Goal: Navigation & Orientation: Find specific page/section

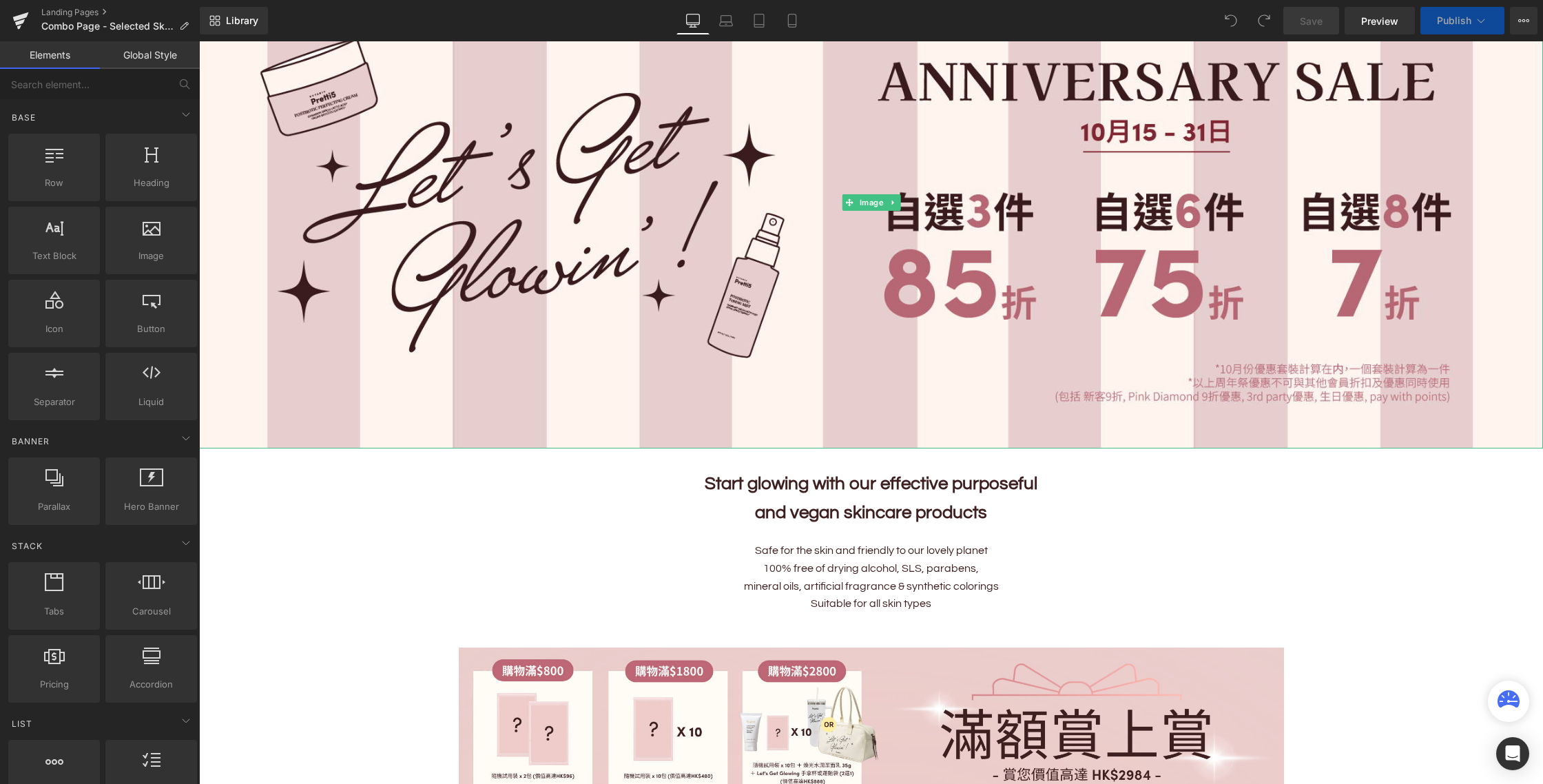
scroll to position [218, 0]
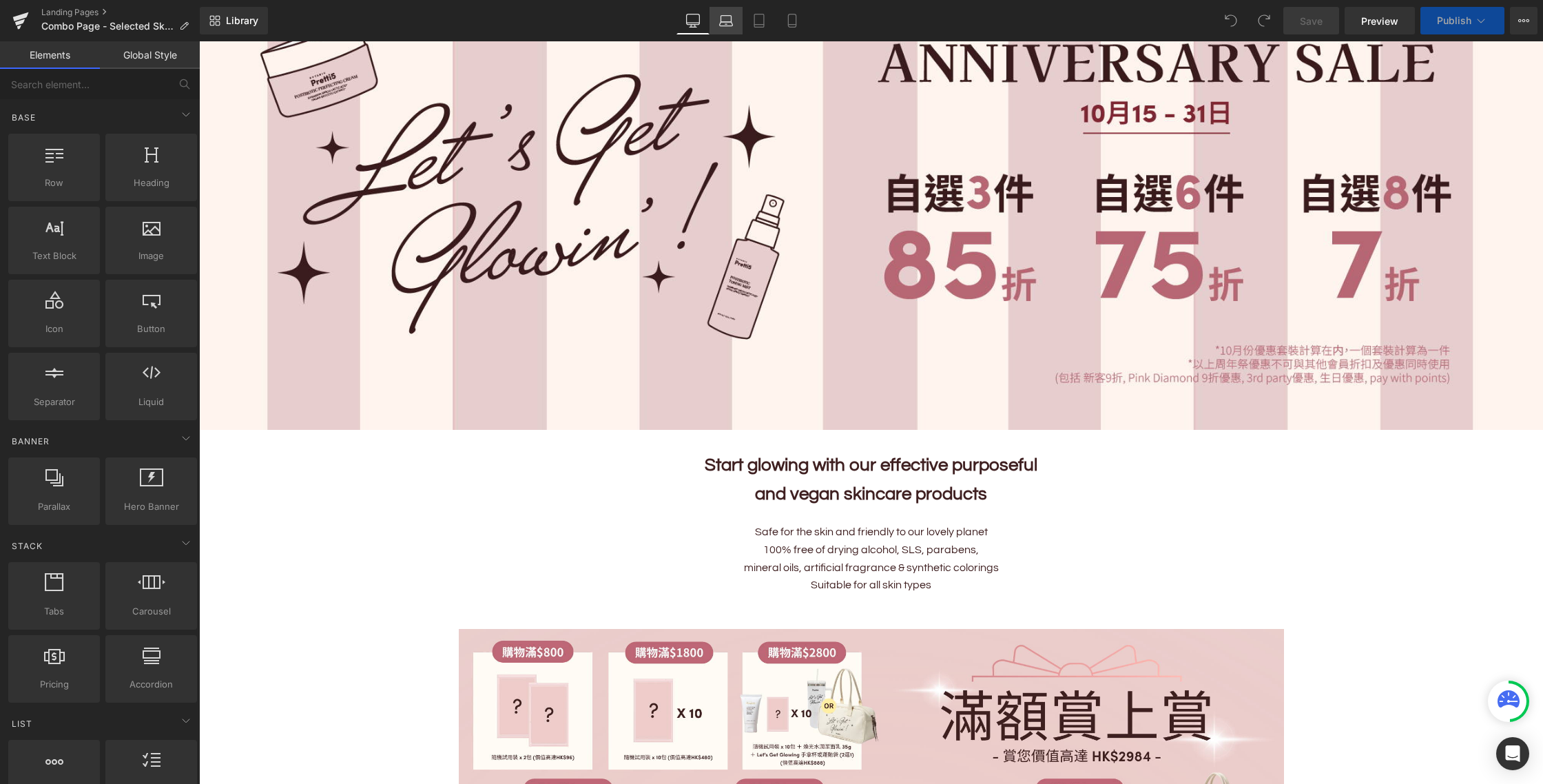
click at [737, 19] on link "Laptop" at bounding box center [726, 21] width 33 height 28
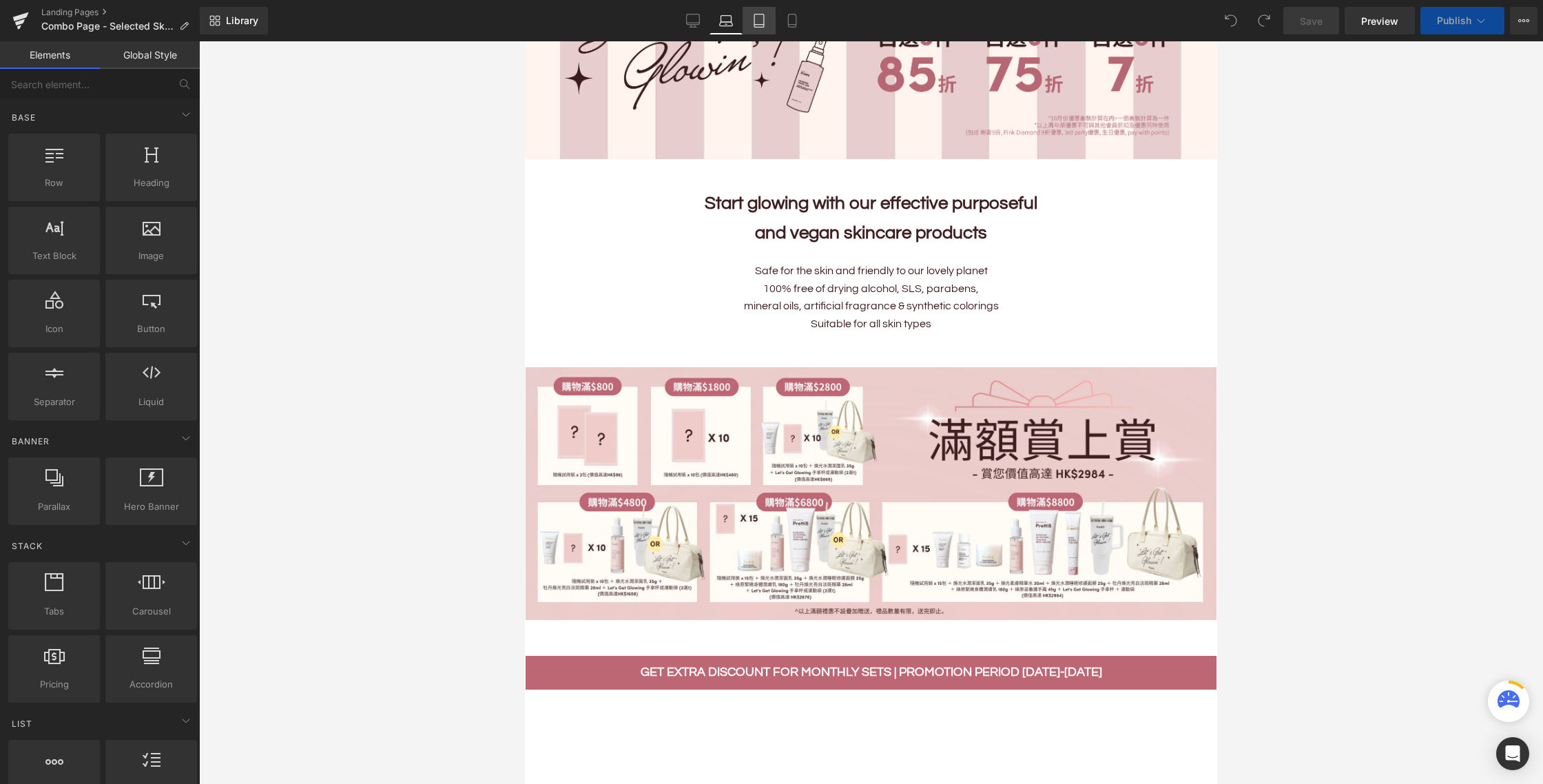
click at [759, 19] on icon at bounding box center [759, 21] width 14 height 14
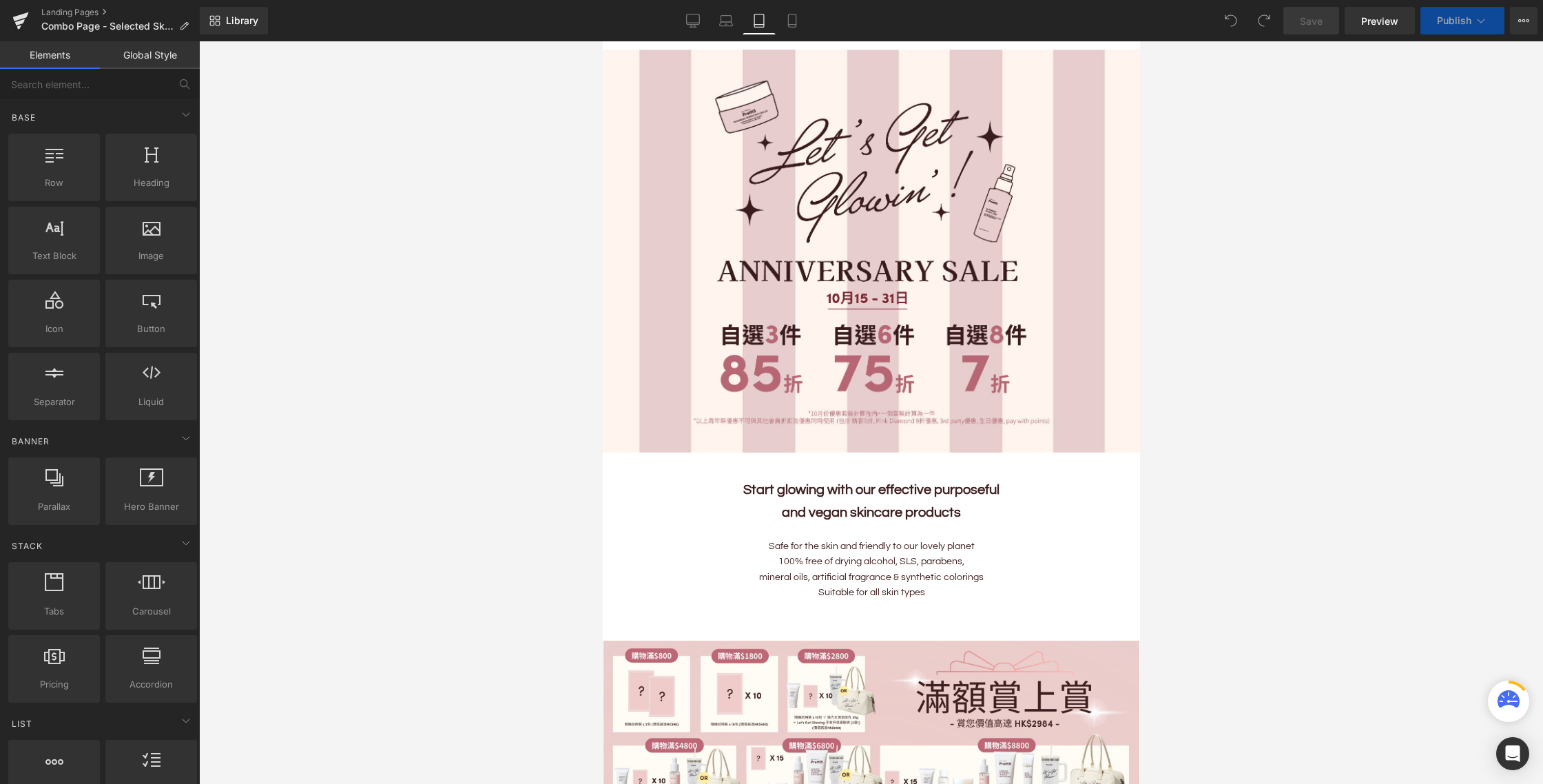
scroll to position [82, 0]
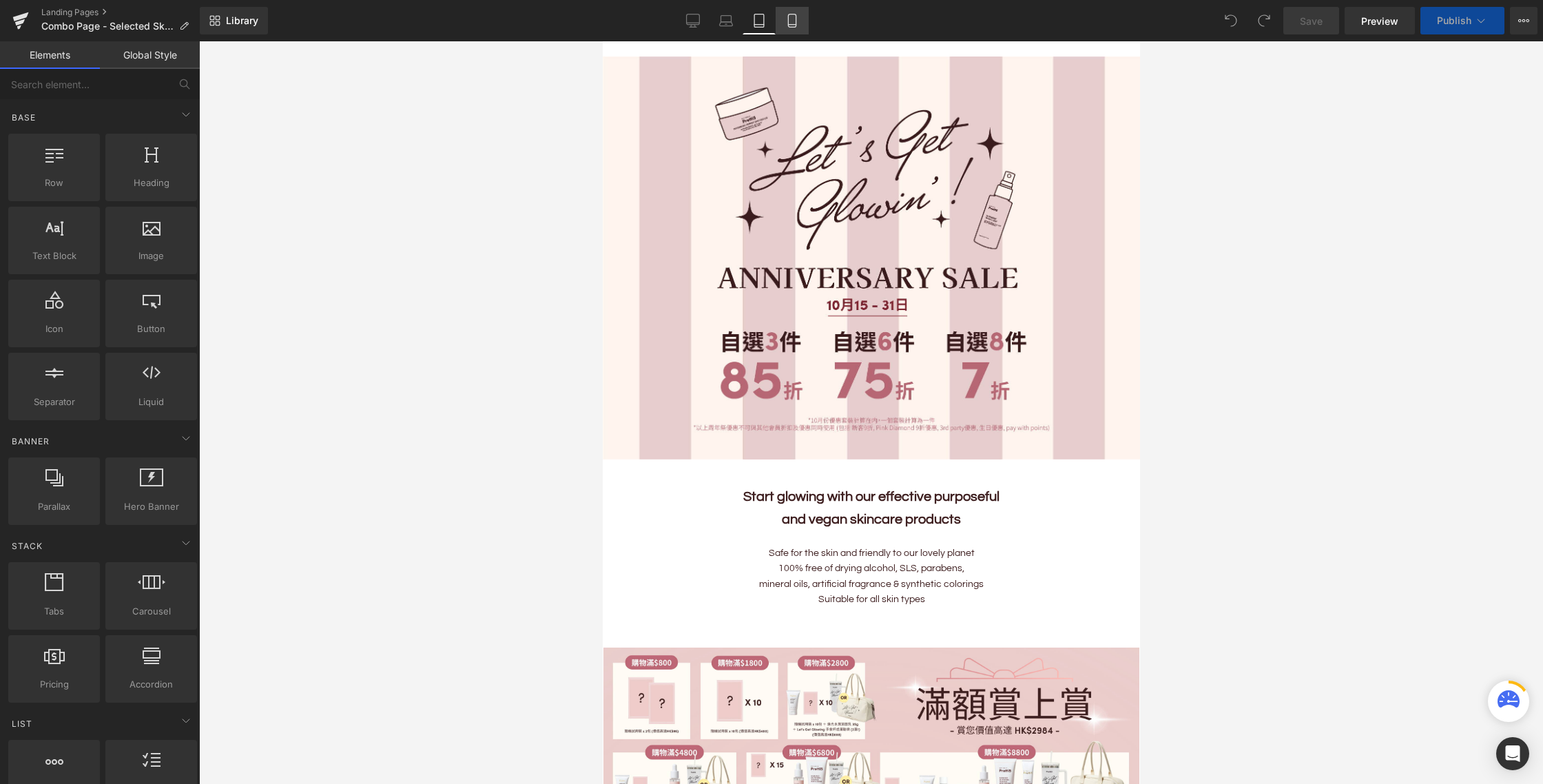
click at [795, 18] on icon at bounding box center [793, 21] width 14 height 14
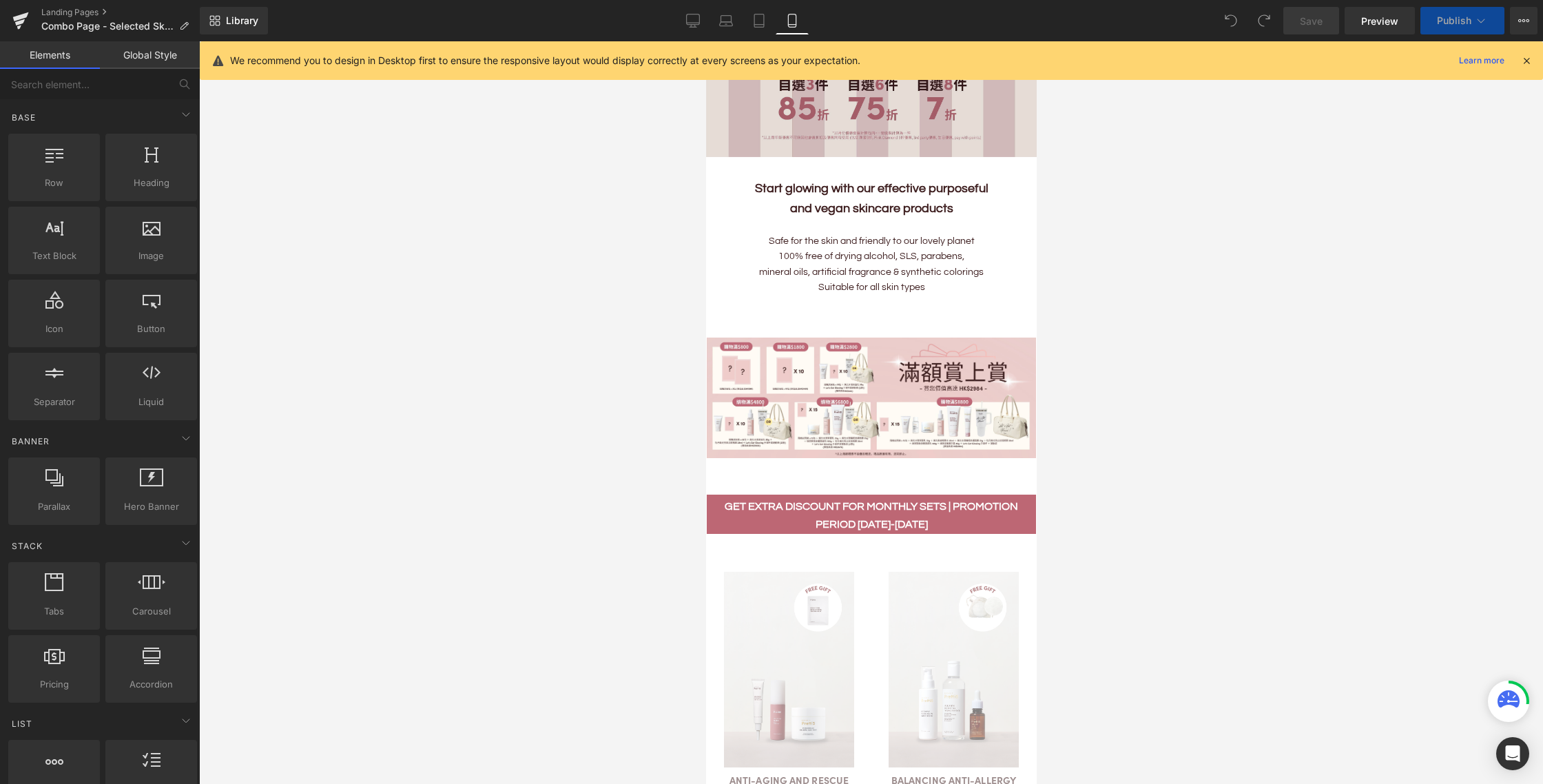
scroll to position [0, 0]
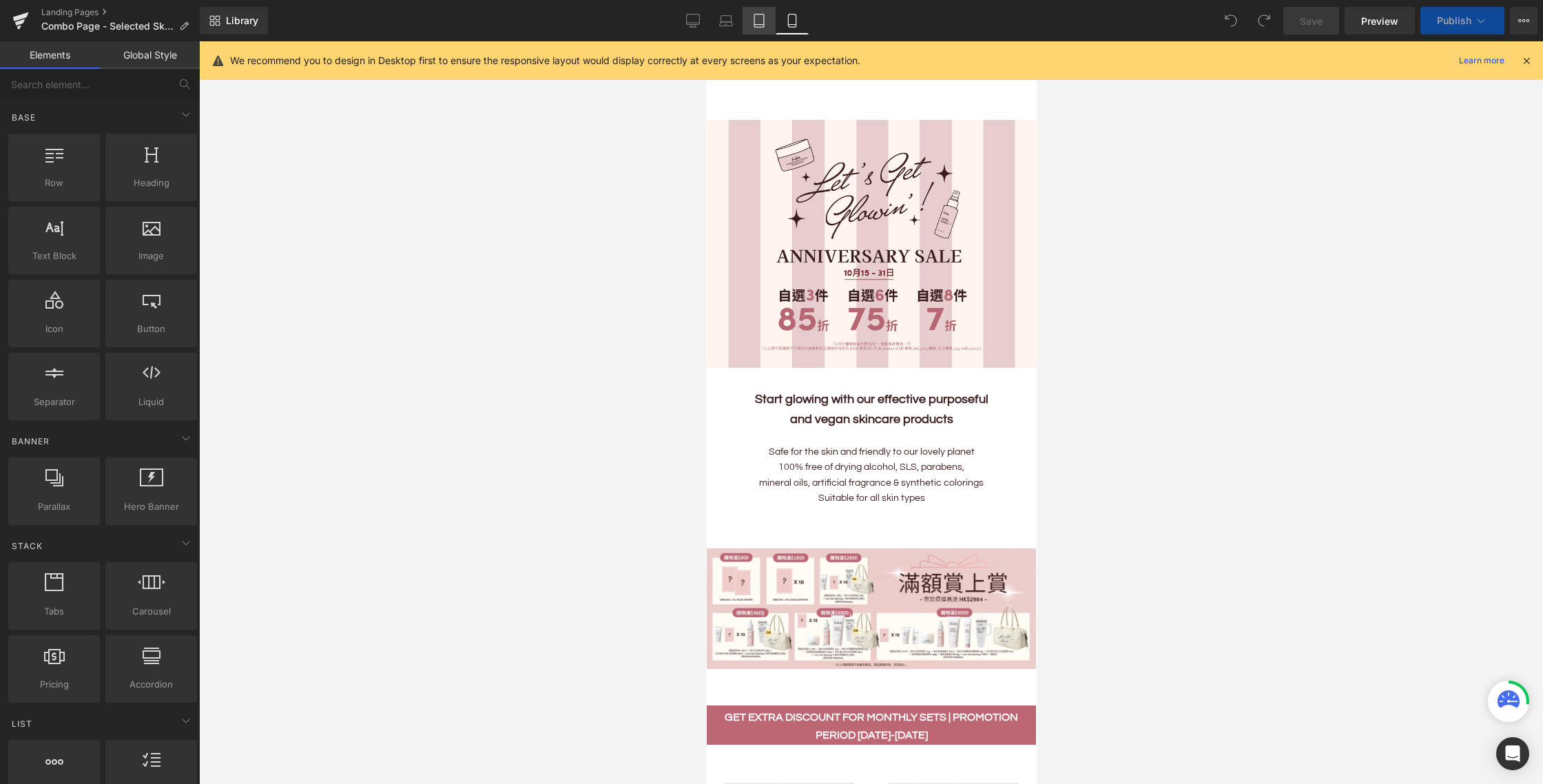
click at [755, 23] on icon at bounding box center [759, 21] width 14 height 14
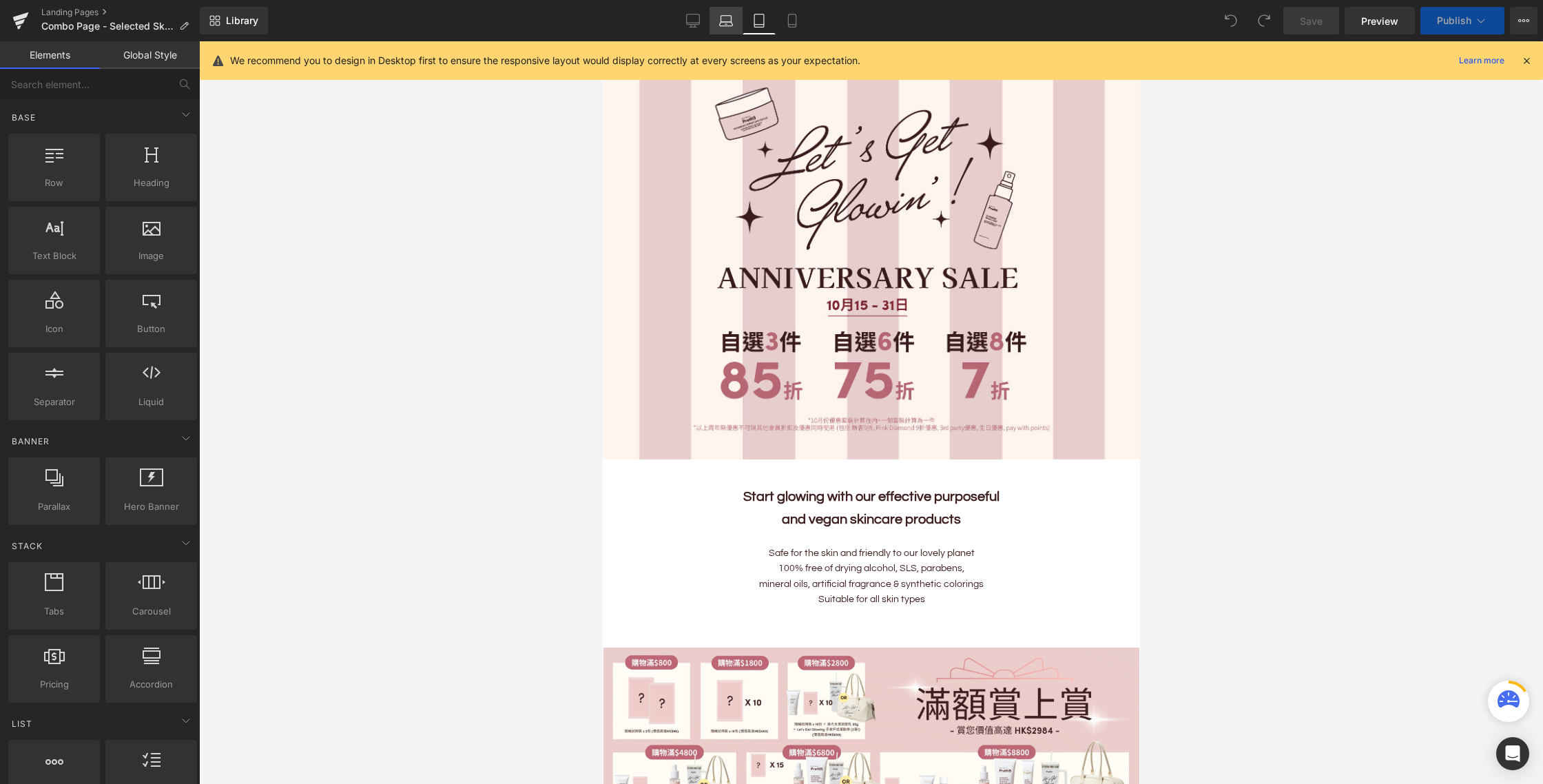
click at [728, 18] on icon at bounding box center [726, 21] width 14 height 14
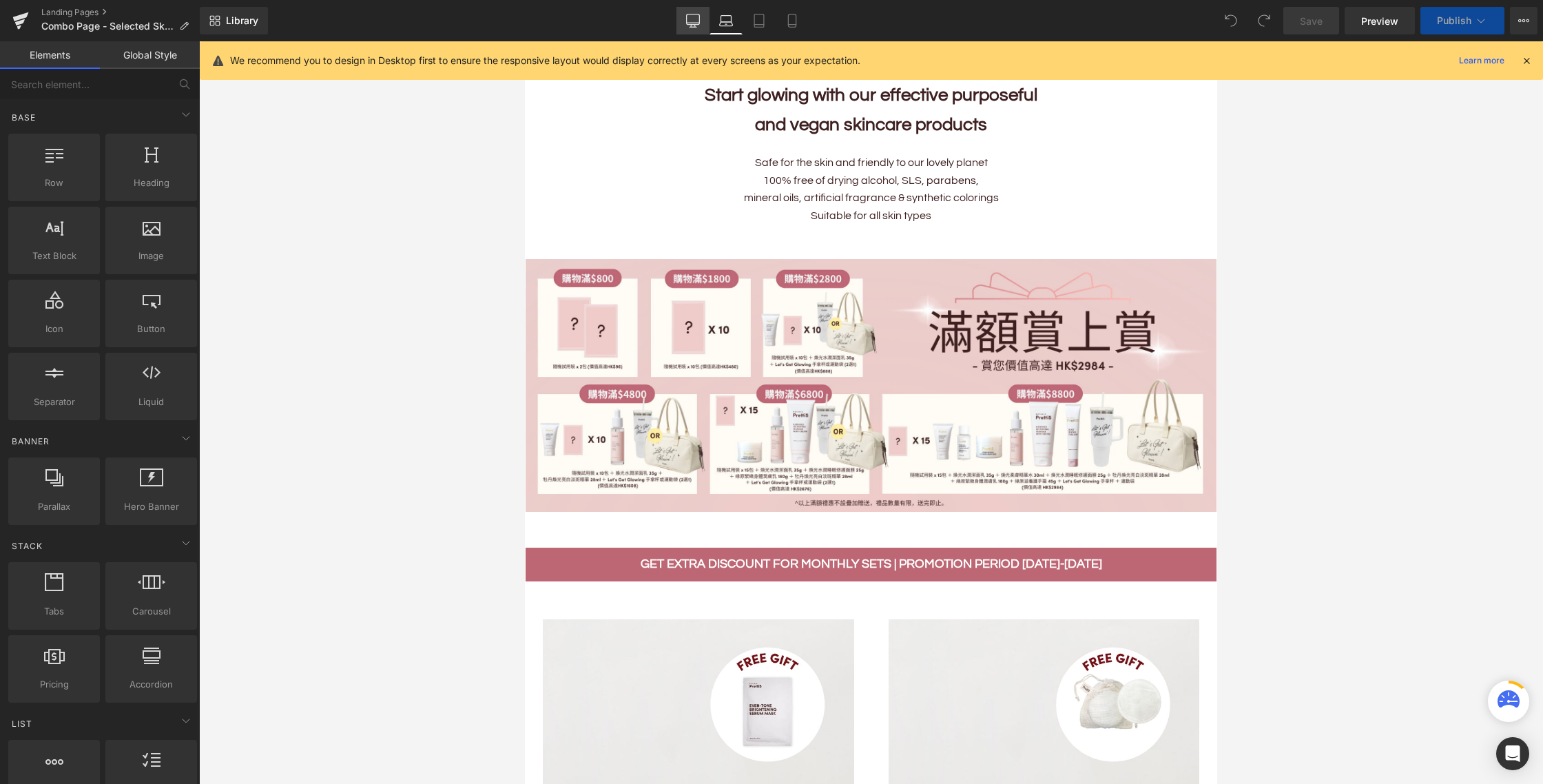
scroll to position [336, 0]
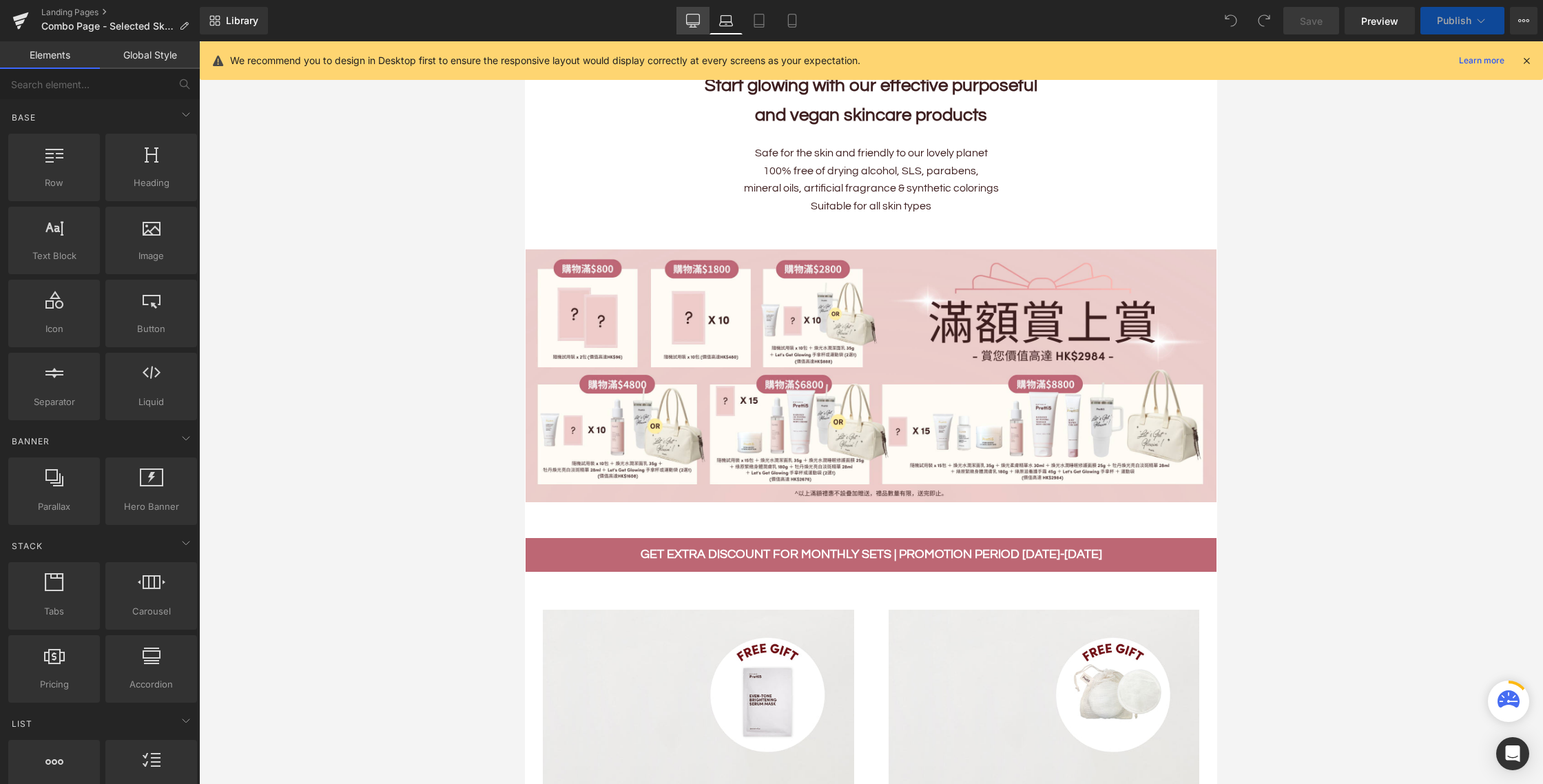
click at [693, 17] on icon at bounding box center [693, 21] width 14 height 14
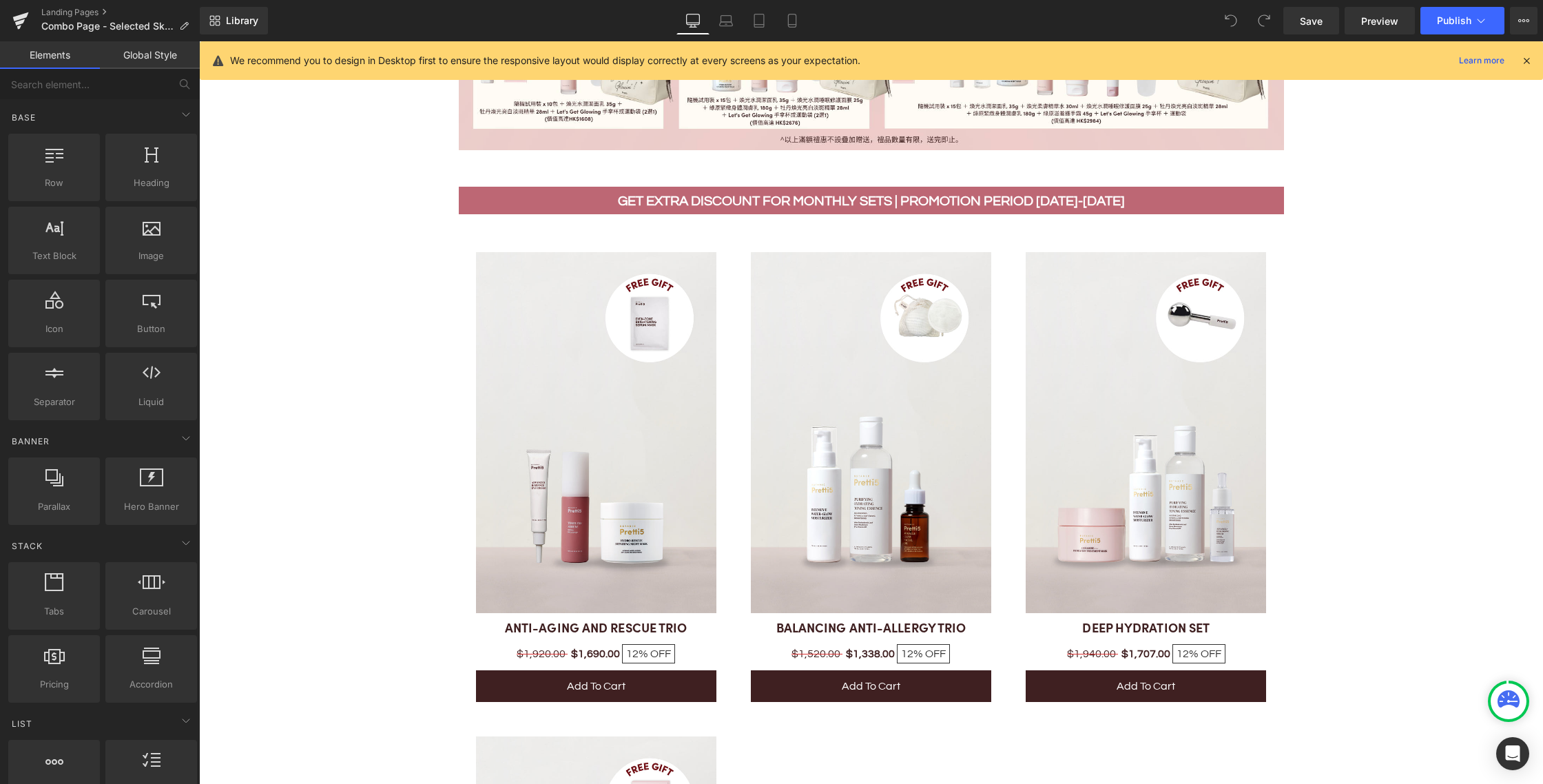
scroll to position [1002, 0]
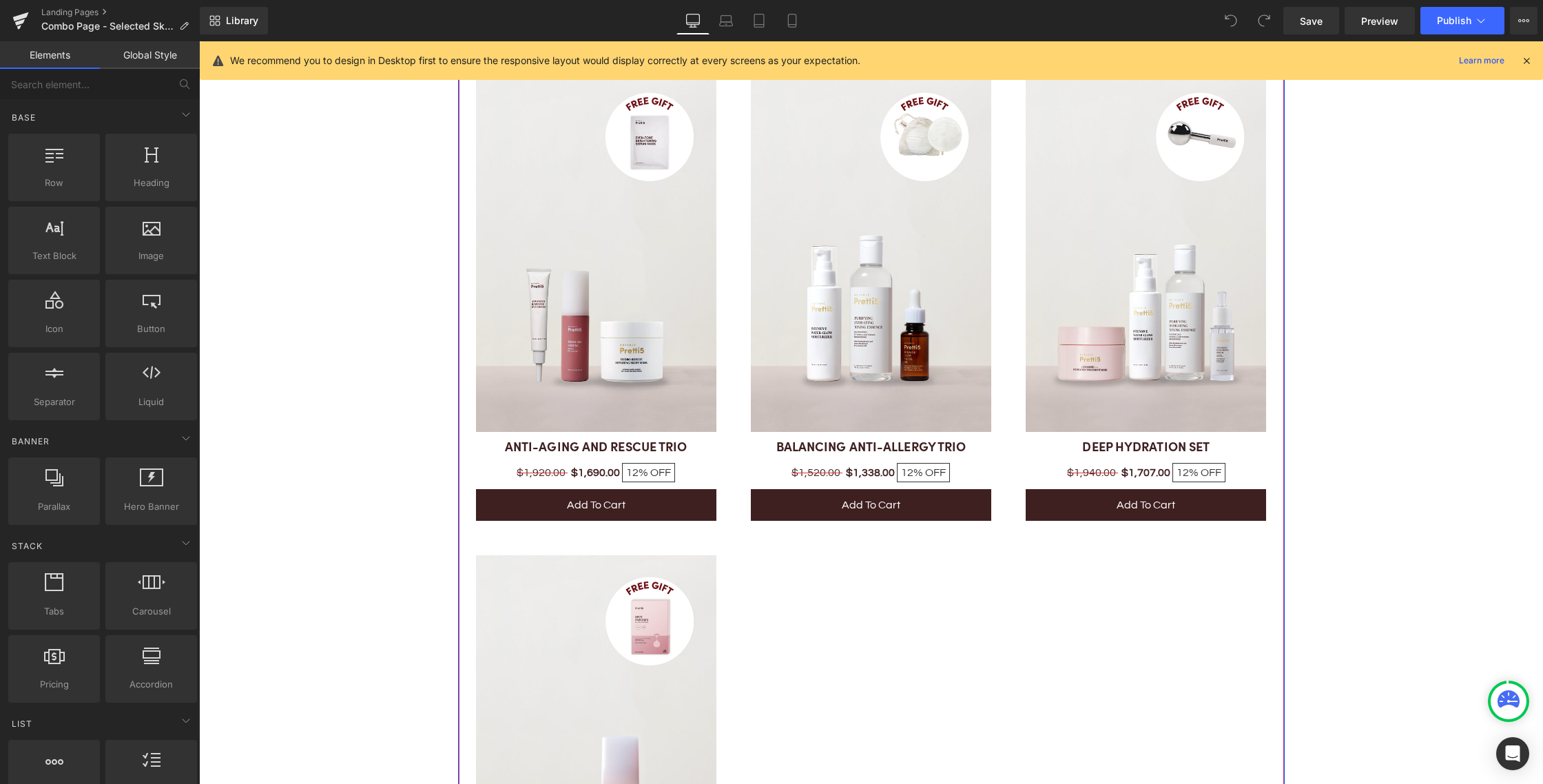
scroll to position [1146, 0]
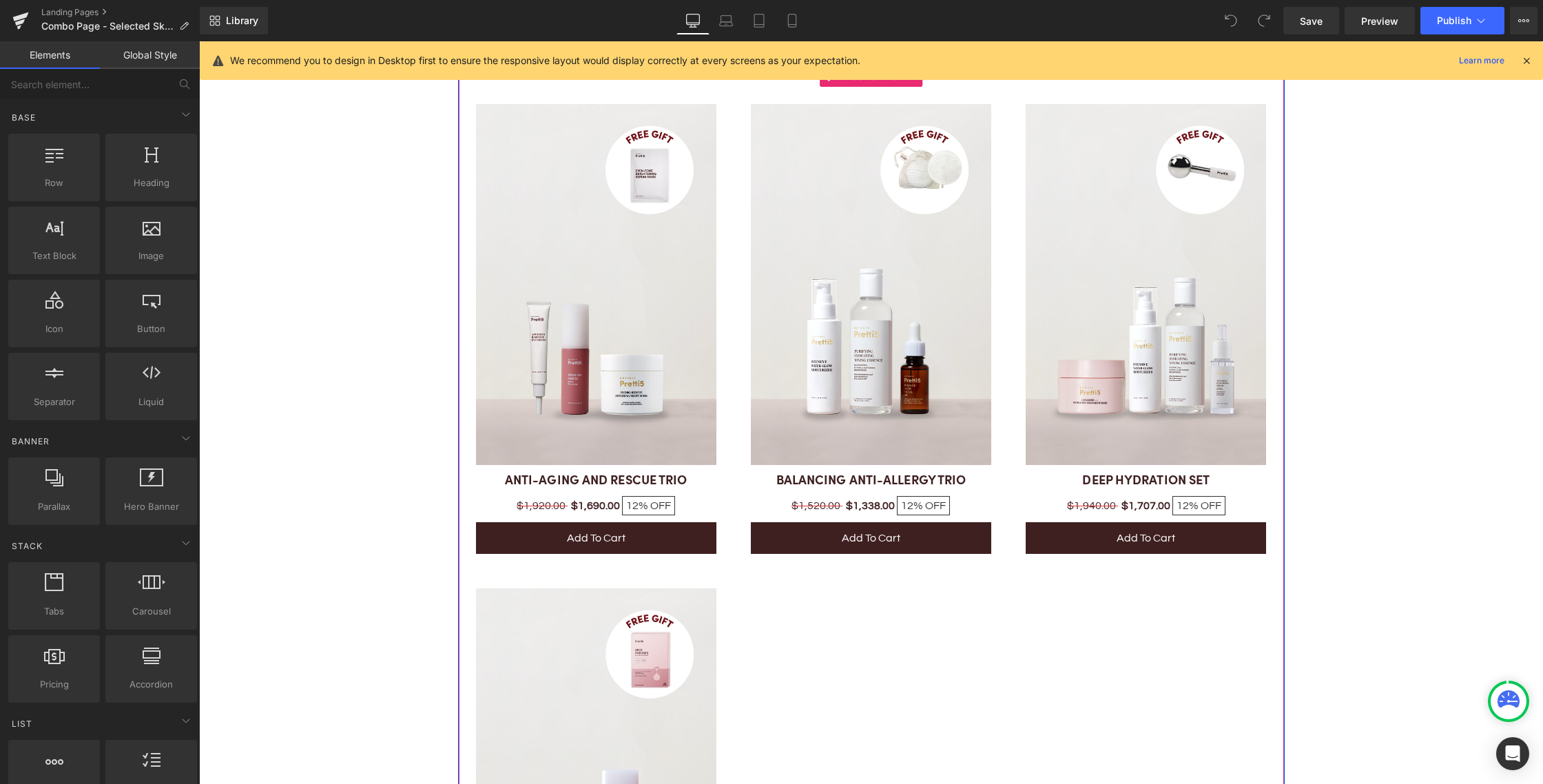
click at [774, 285] on img at bounding box center [871, 285] width 240 height 361
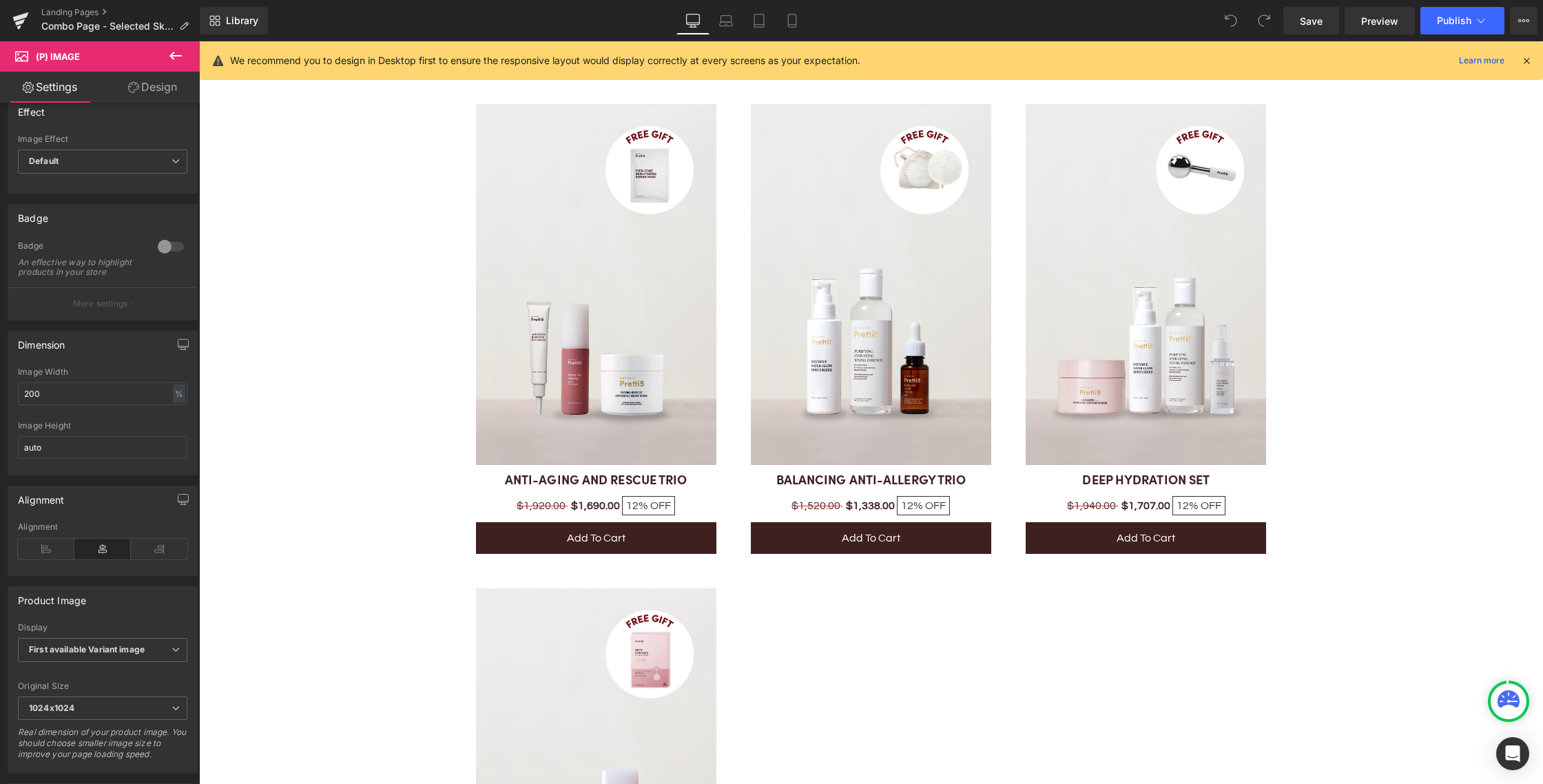
scroll to position [0, 0]
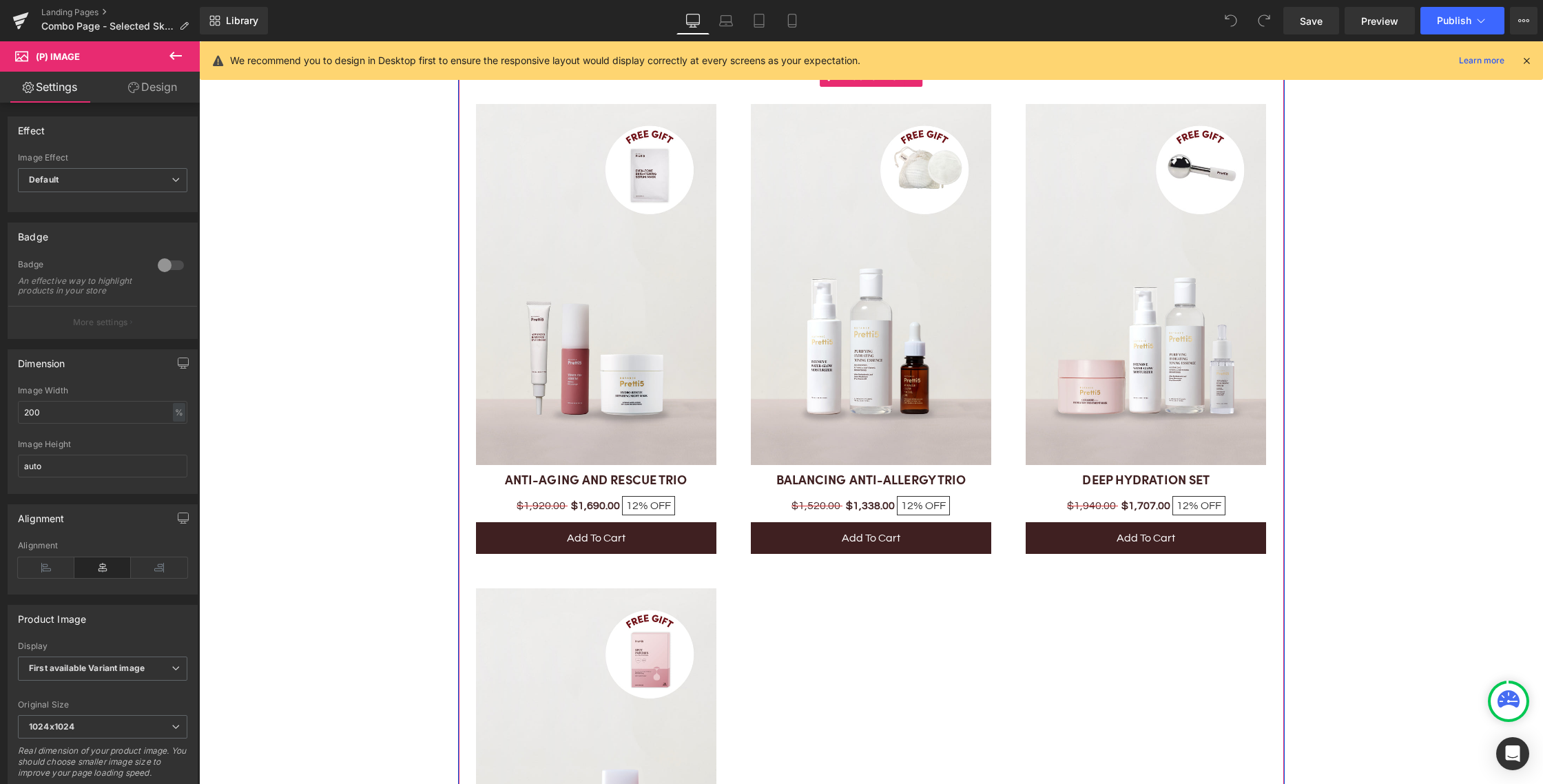
click at [782, 585] on div "Sale Off (P) Image ANTI-AGING AND RESCUE TRIO (P) Title $1,920.00 $1,690.00 12%…" at bounding box center [871, 564] width 825 height 996
click at [893, 611] on div "Sale Off (P) Image ANTI-AGING AND RESCUE TRIO (P) Title $1,920.00 $1,690.00 12%…" at bounding box center [871, 564] width 825 height 996
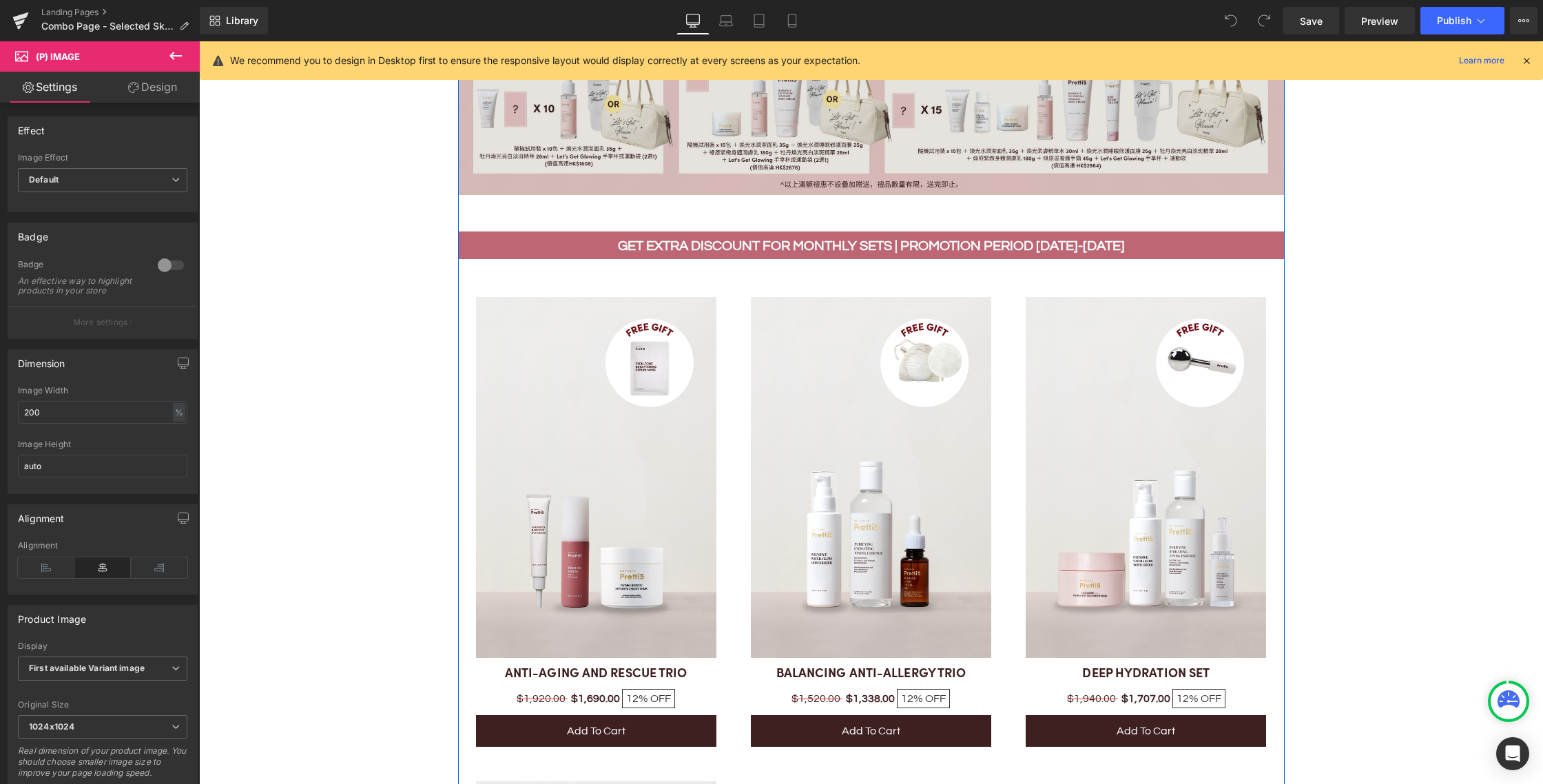
scroll to position [905, 0]
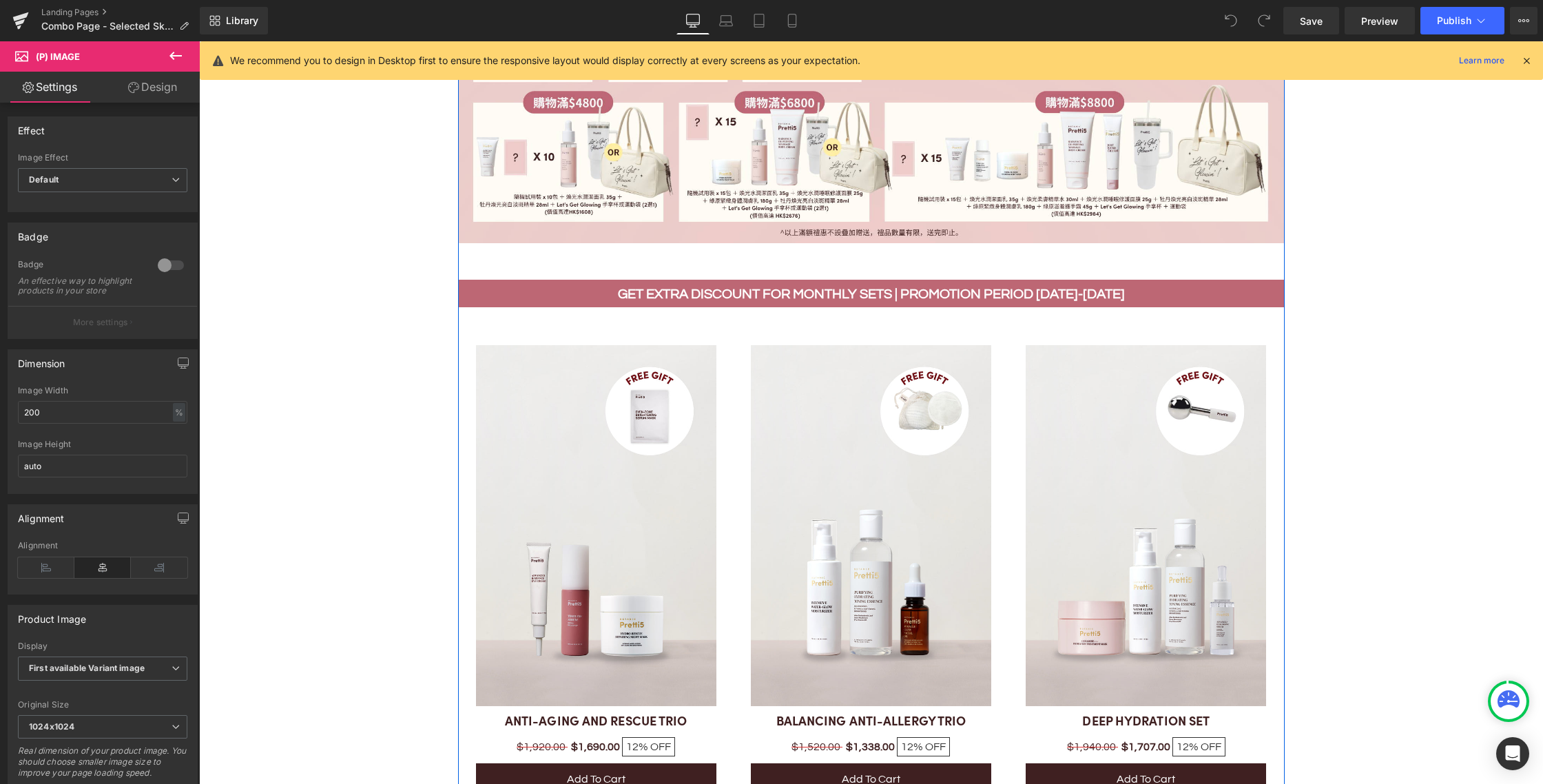
click at [893, 332] on div "Sale Off (P) Image BALANCING ANTI-ALLERGY TRIO (P) Title $1,520.00 $1,338.00 12…" at bounding box center [871, 570] width 275 height 484
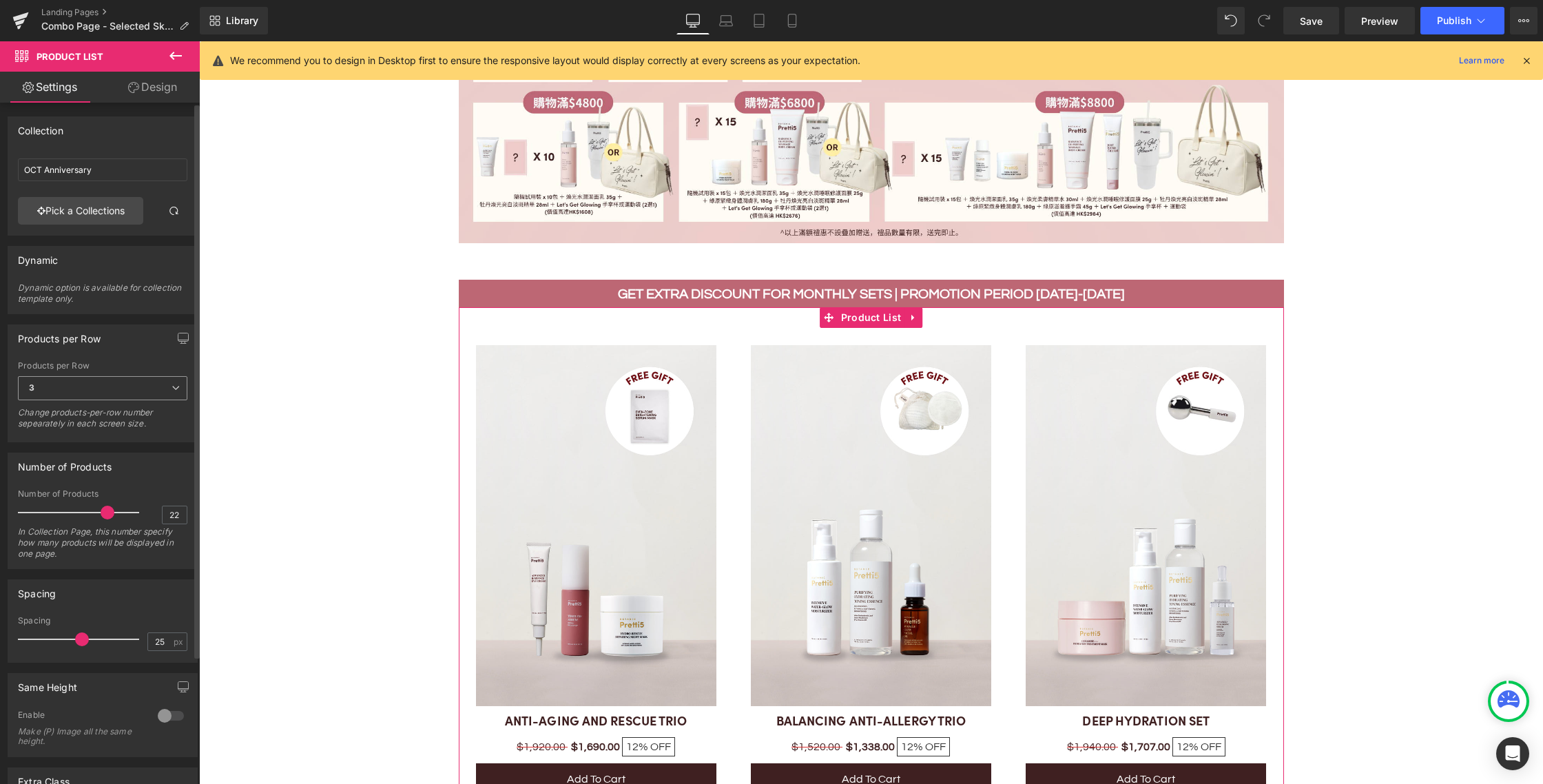
click at [121, 394] on span "3" at bounding box center [102, 388] width 169 height 24
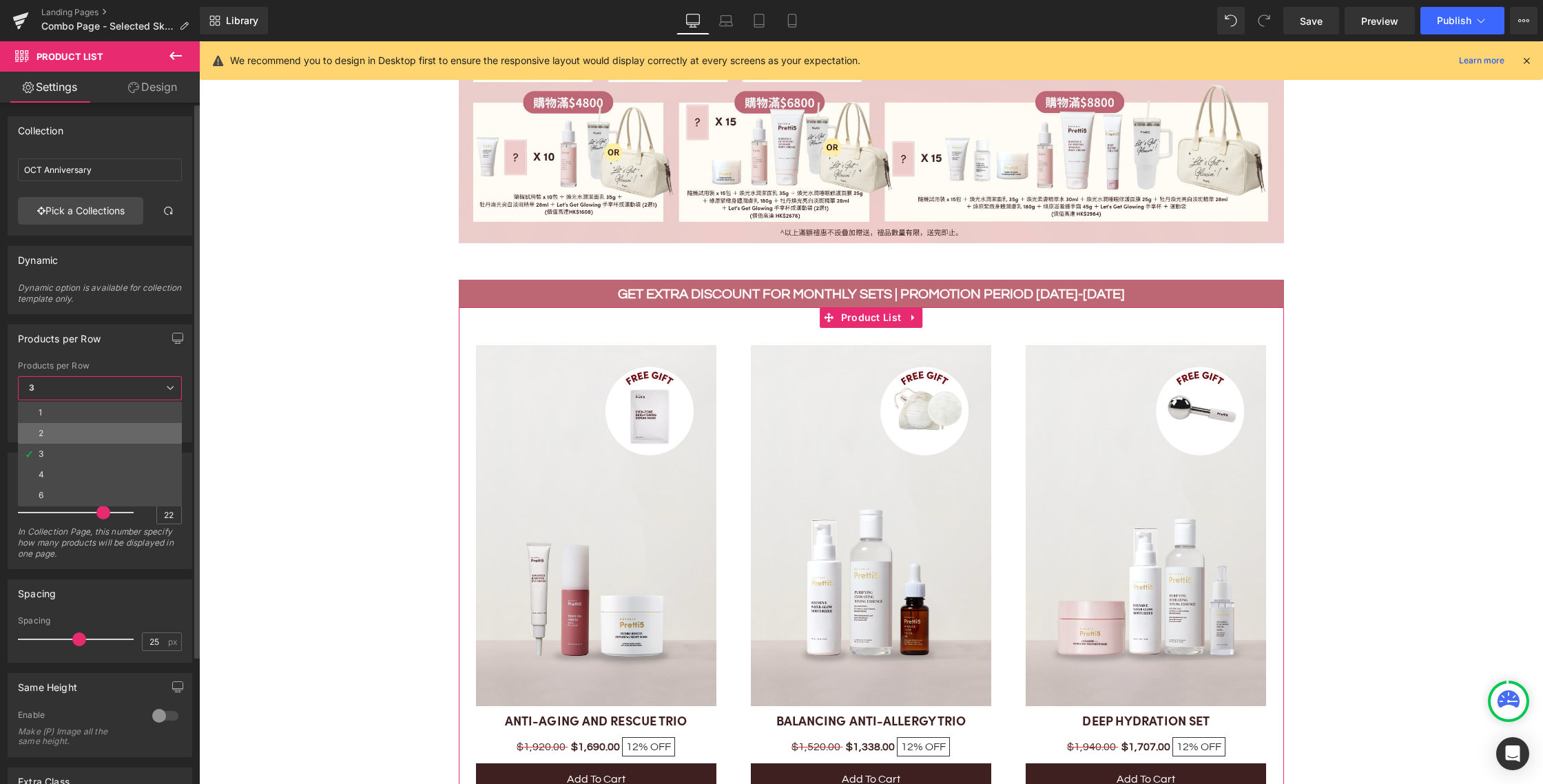
click at [71, 436] on li "2" at bounding box center [100, 433] width 164 height 21
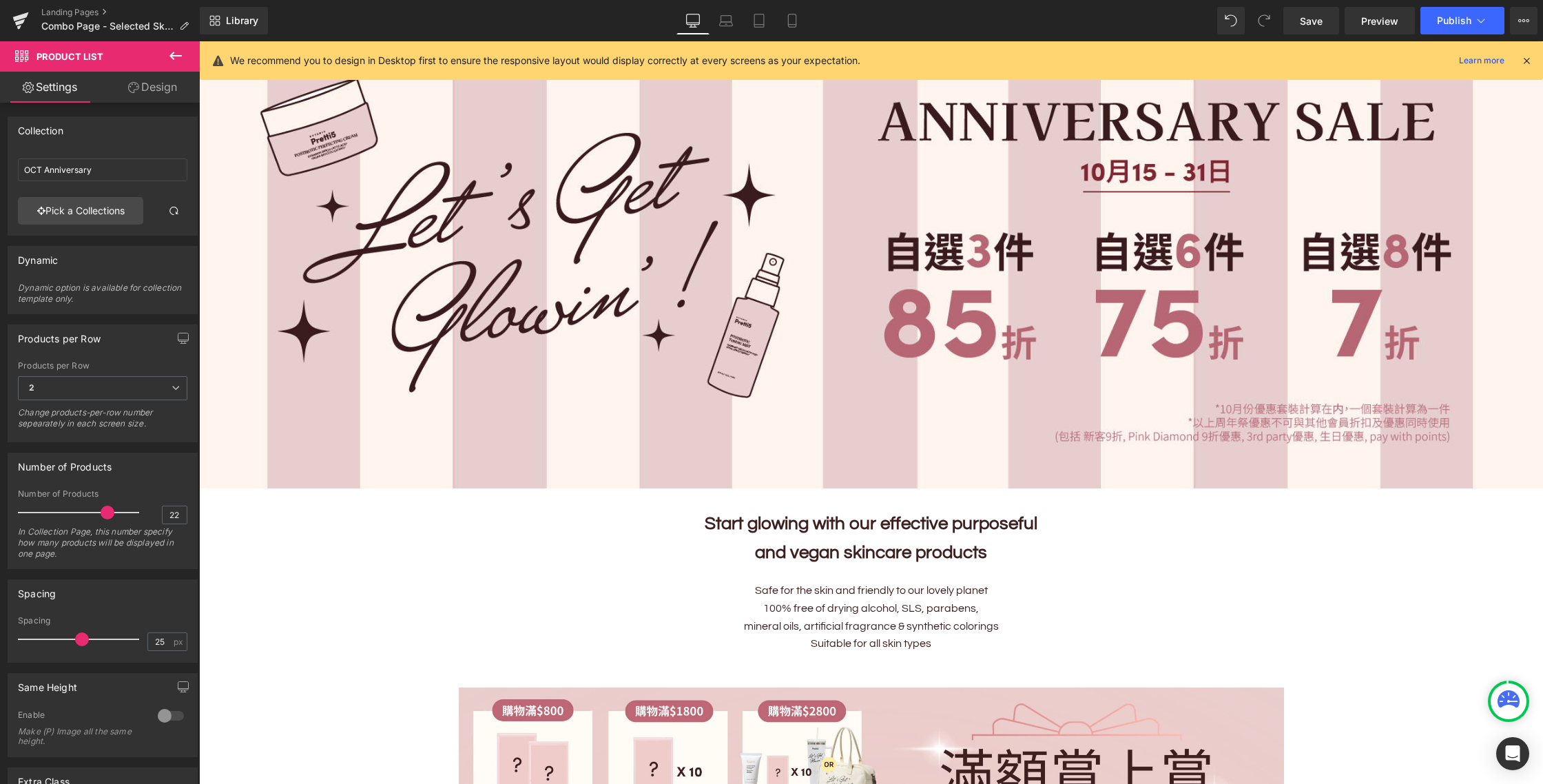
scroll to position [0, 0]
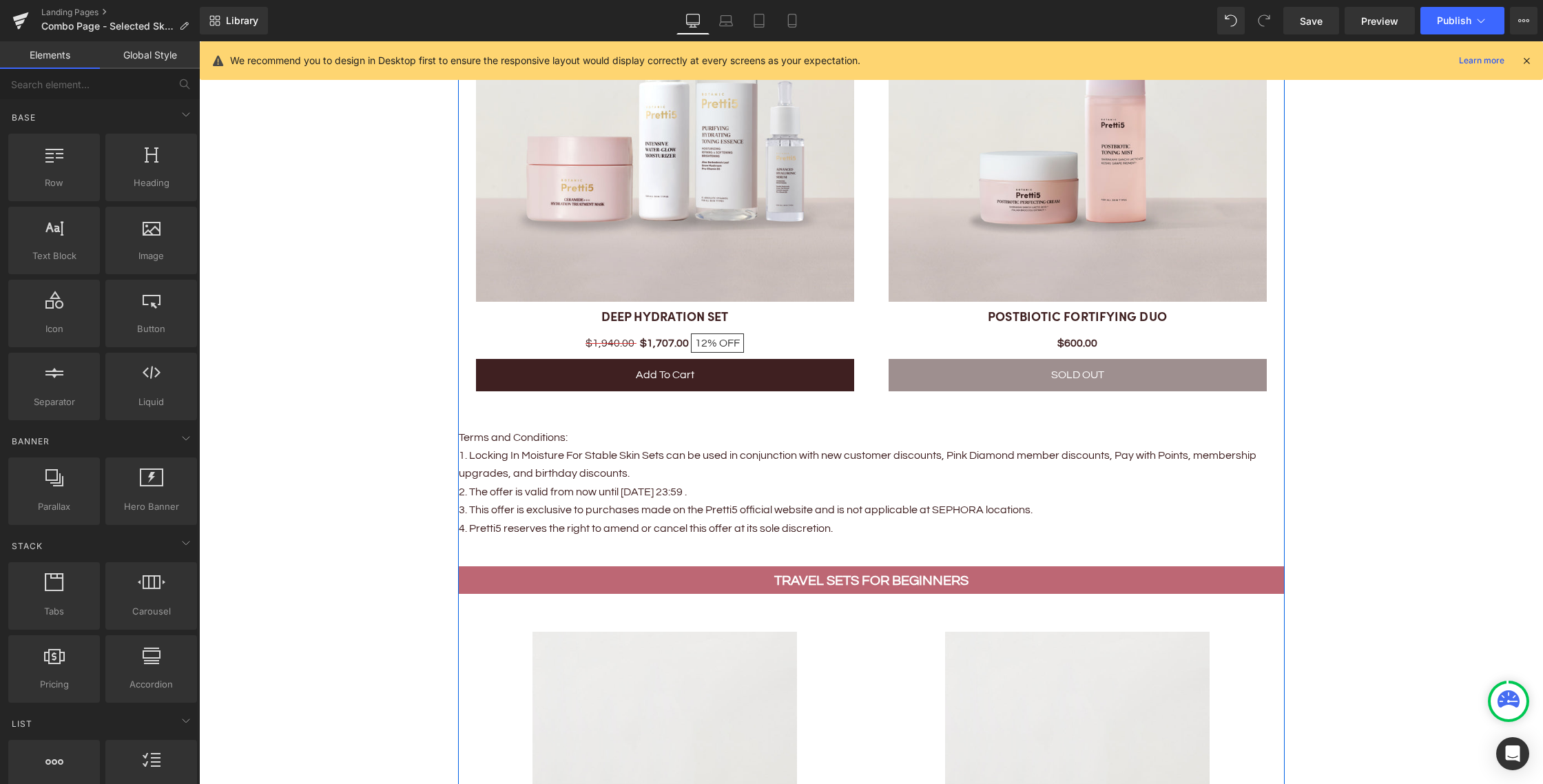
scroll to position [2228, 0]
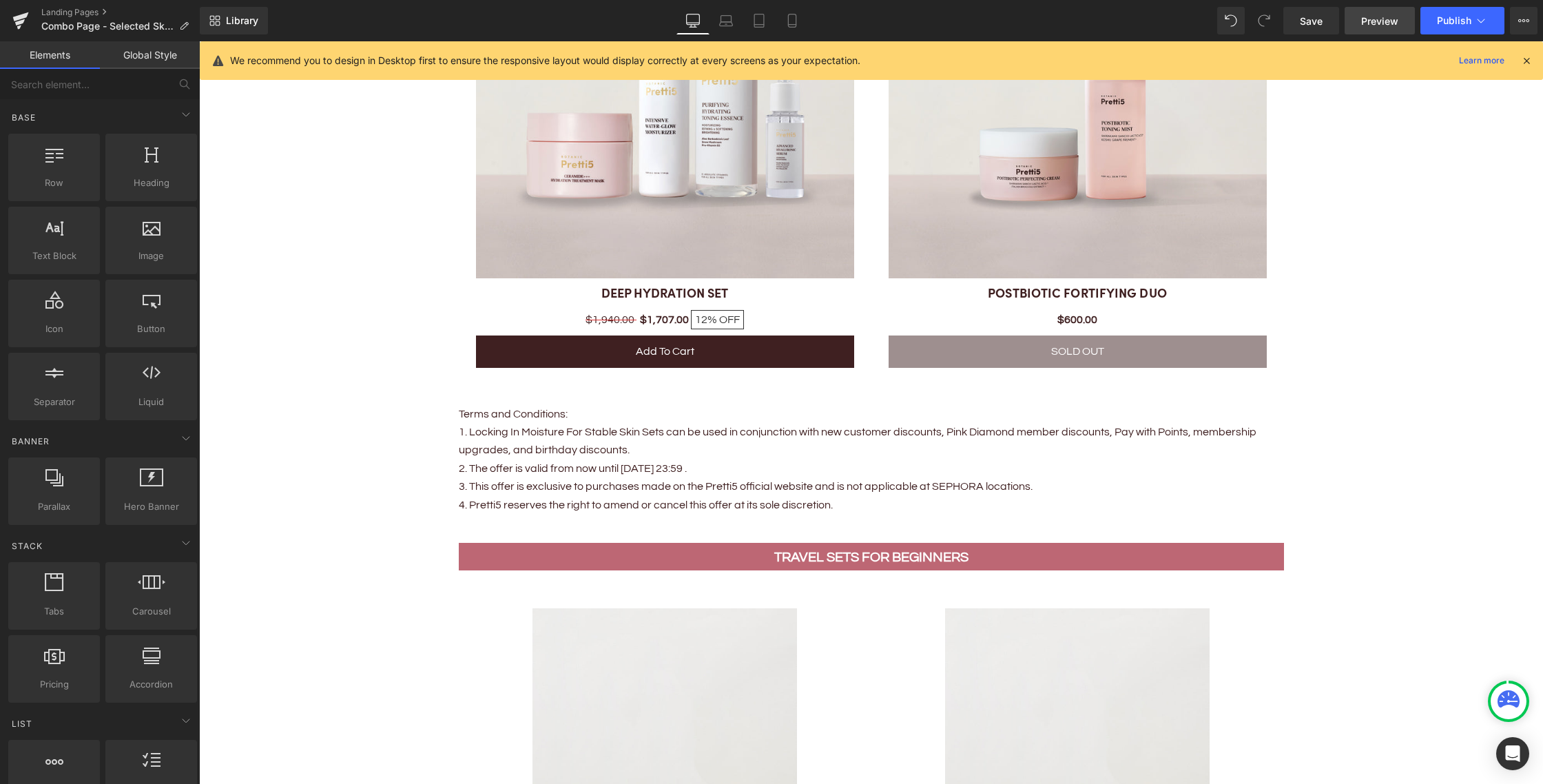
click at [1374, 23] on span "Preview" at bounding box center [1380, 21] width 37 height 15
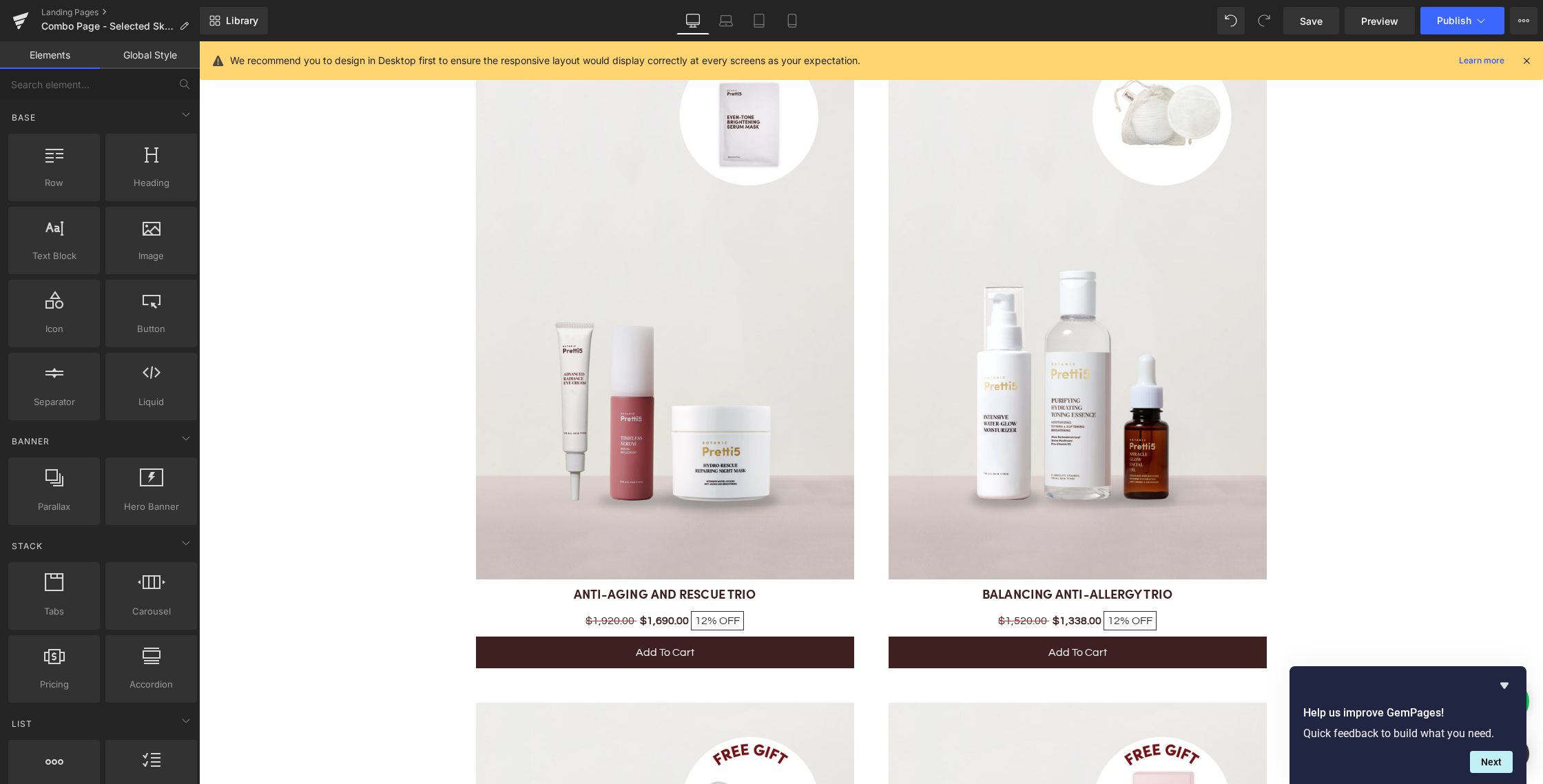
scroll to position [1239, 0]
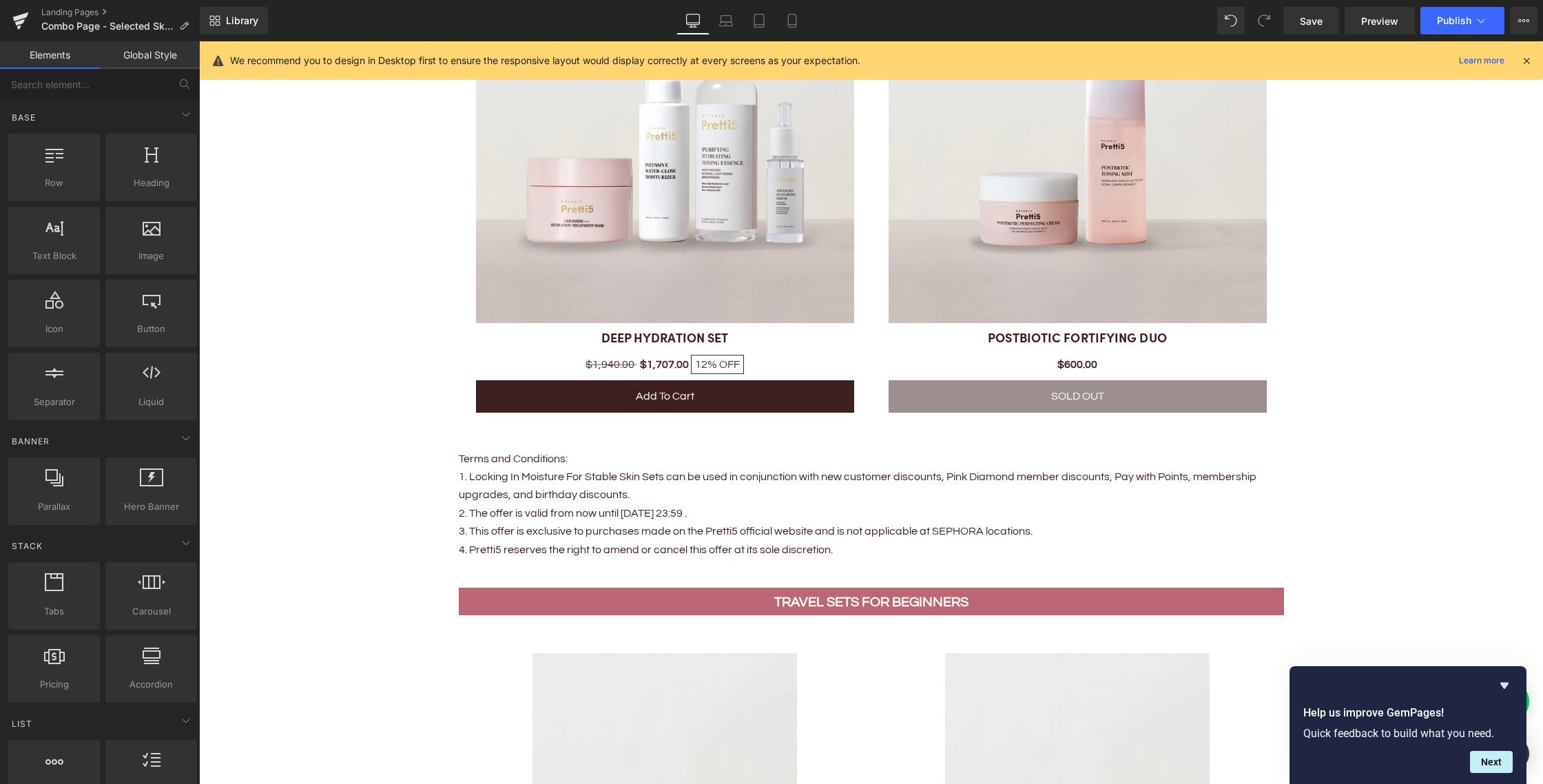
scroll to position [1984, 0]
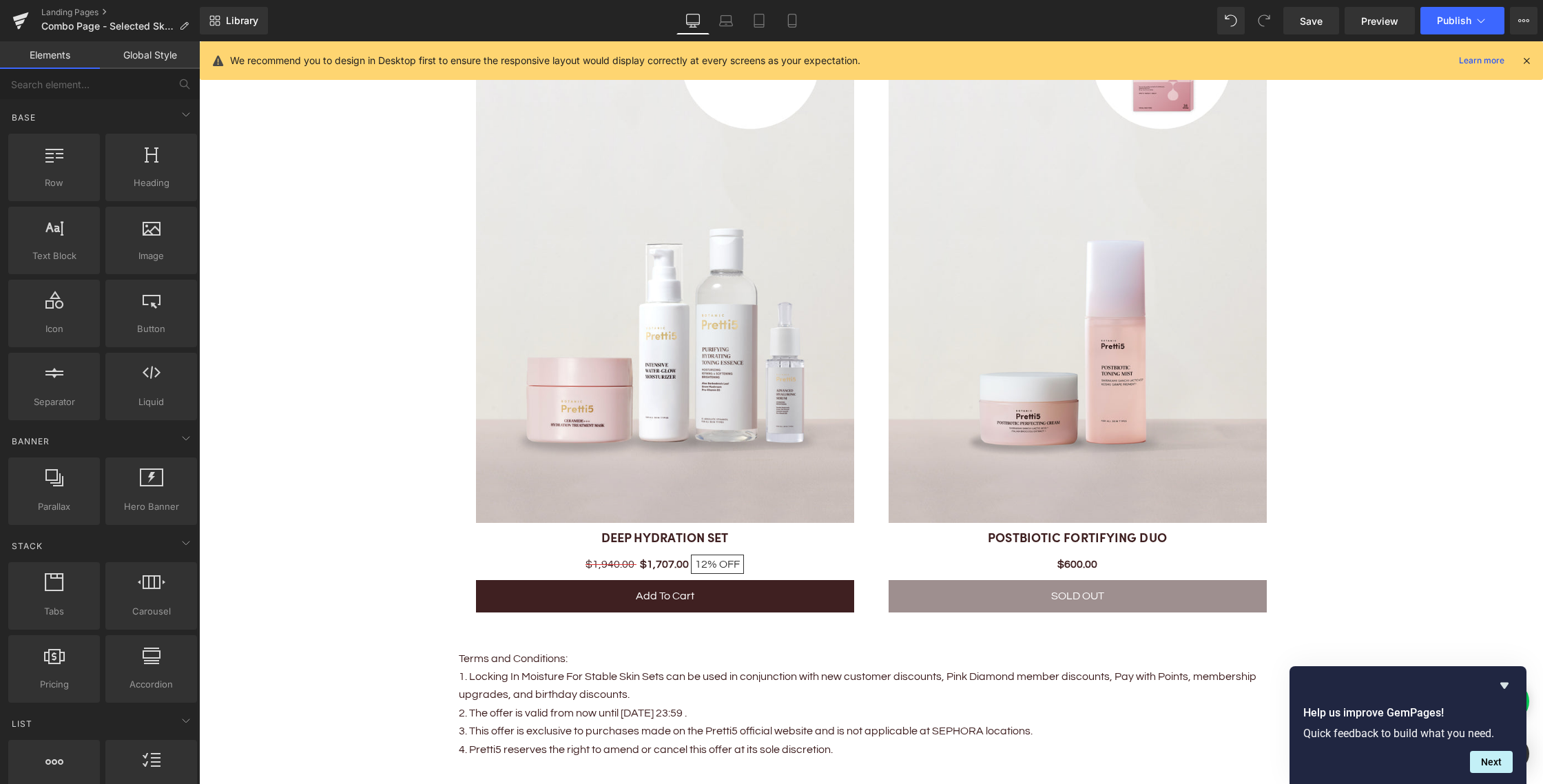
click at [1505, 685] on icon "Hide survey" at bounding box center [1504, 685] width 8 height 6
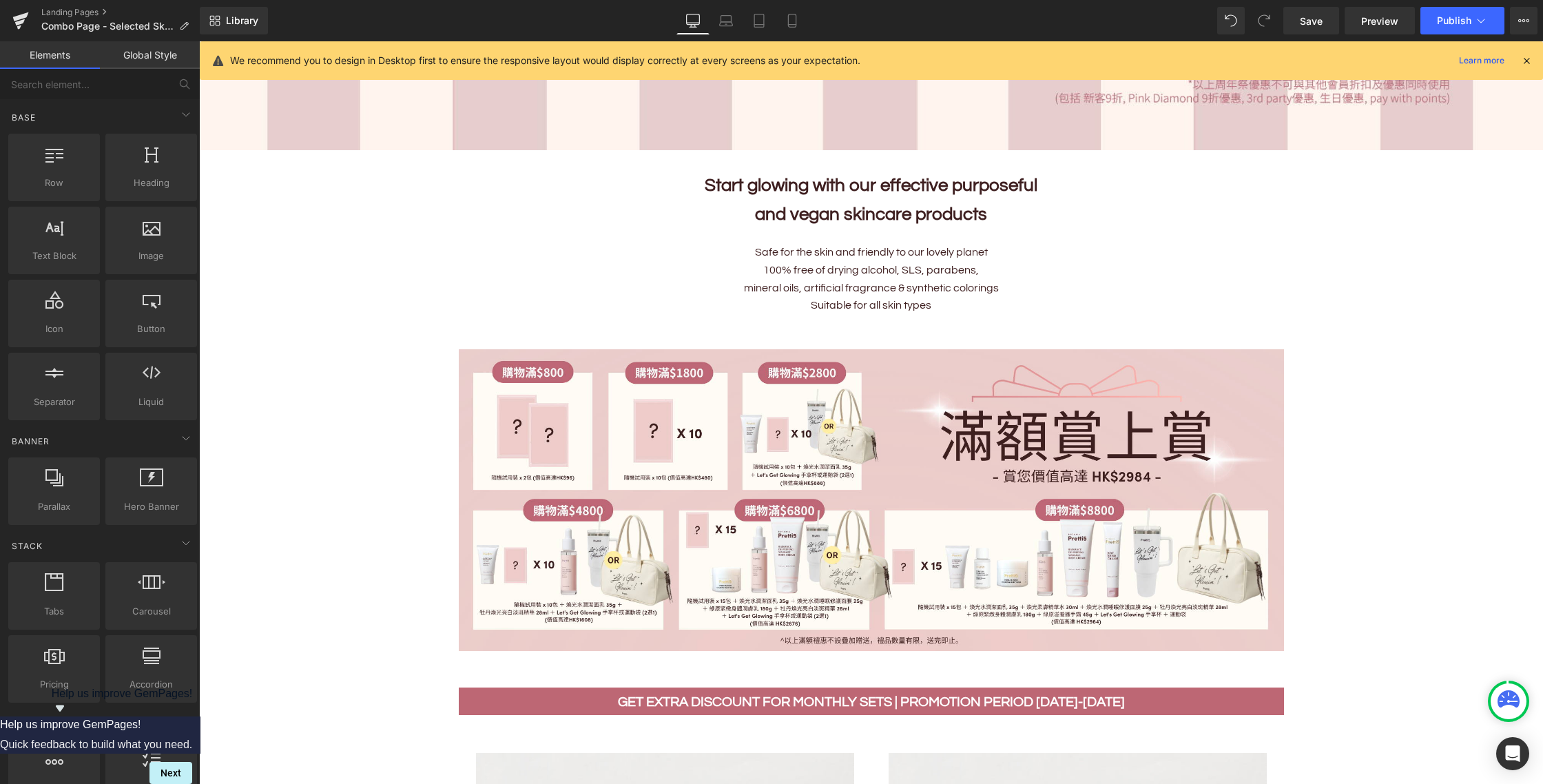
scroll to position [534, 0]
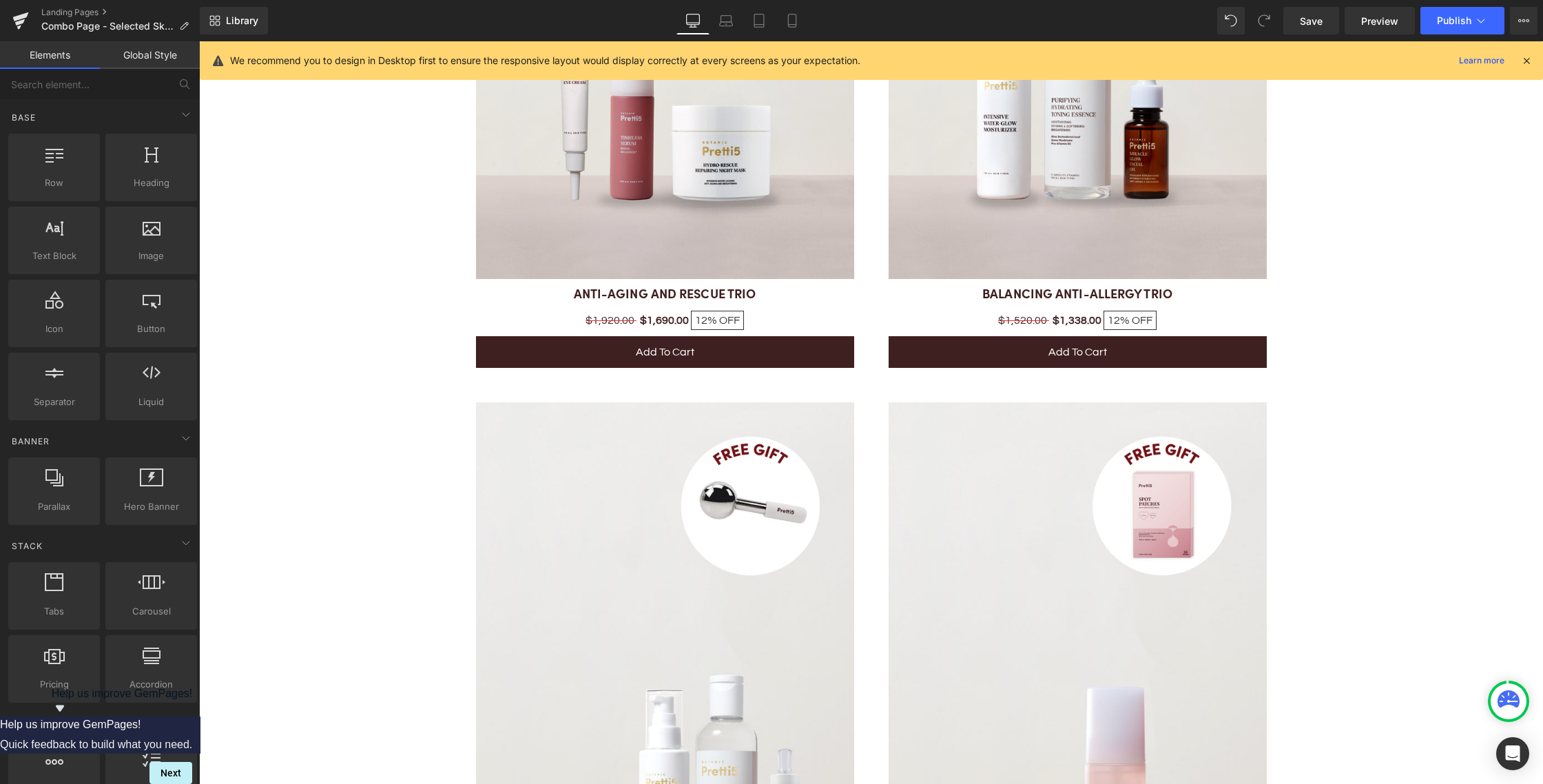
scroll to position [0, 0]
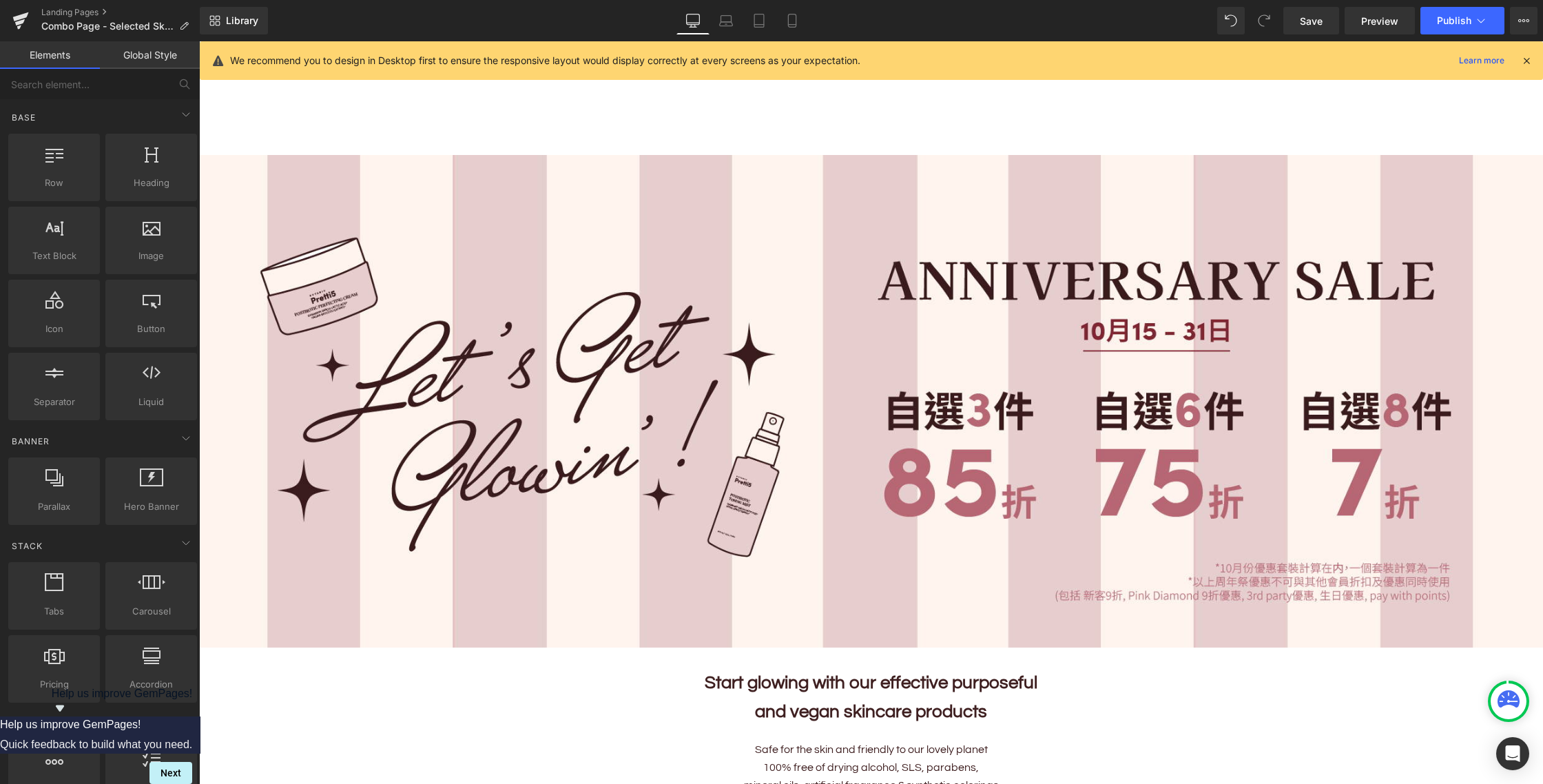
drag, startPoint x: 1542, startPoint y: 242, endPoint x: 1542, endPoint y: -84, distance: 326.0
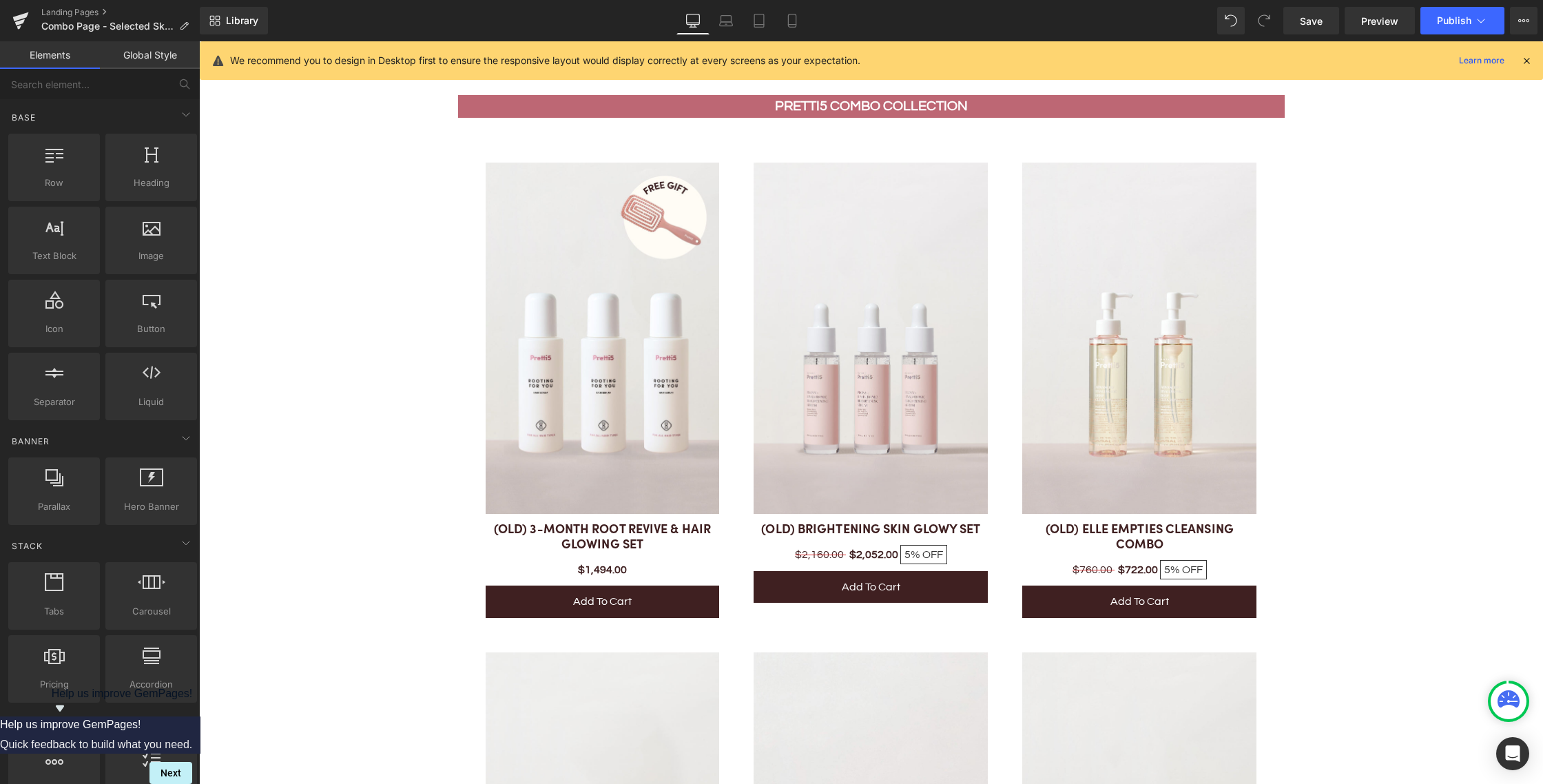
scroll to position [3412, 0]
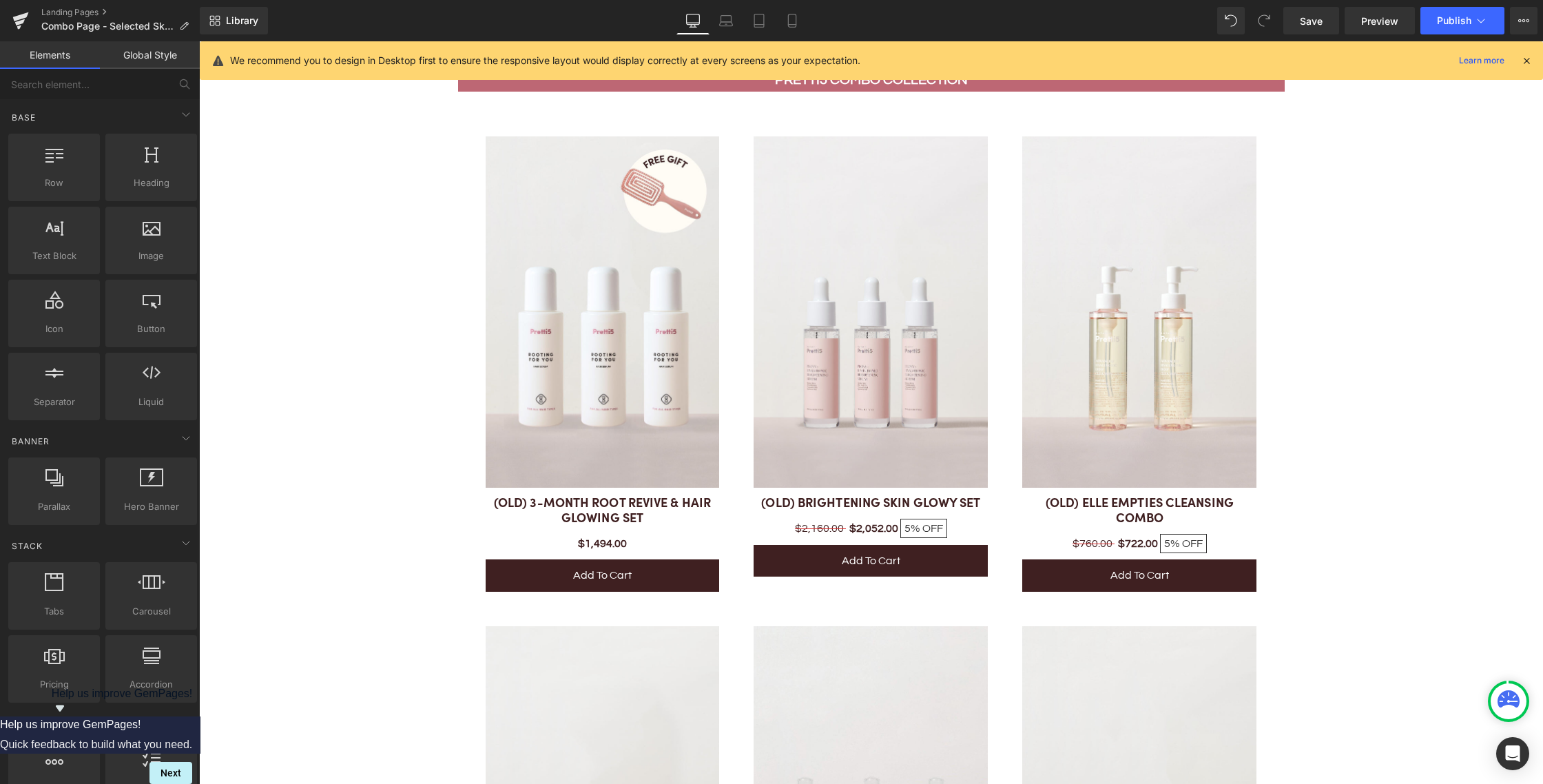
click at [609, 282] on img at bounding box center [603, 312] width 234 height 351
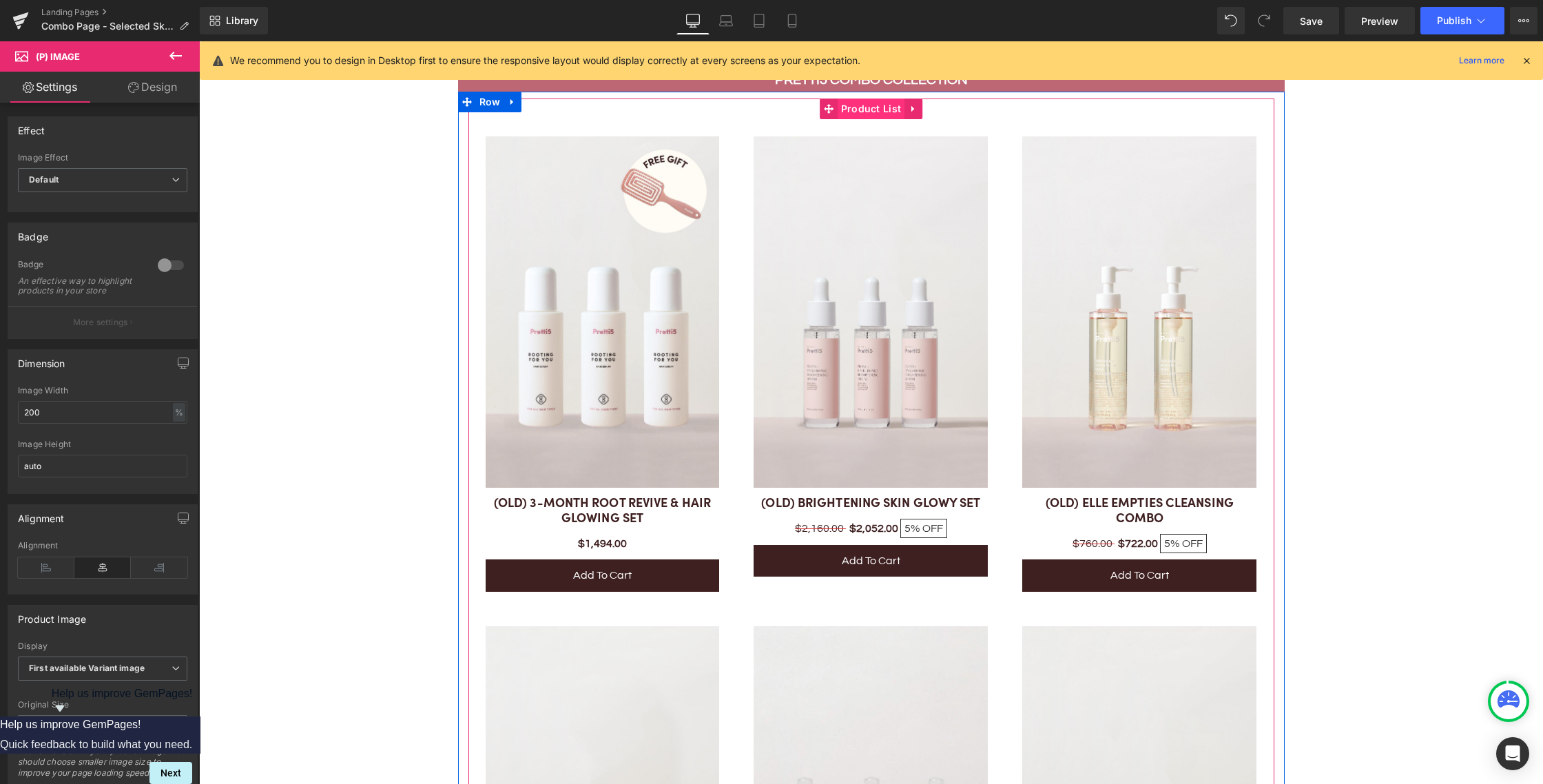
click at [861, 111] on span "Product List" at bounding box center [871, 109] width 68 height 21
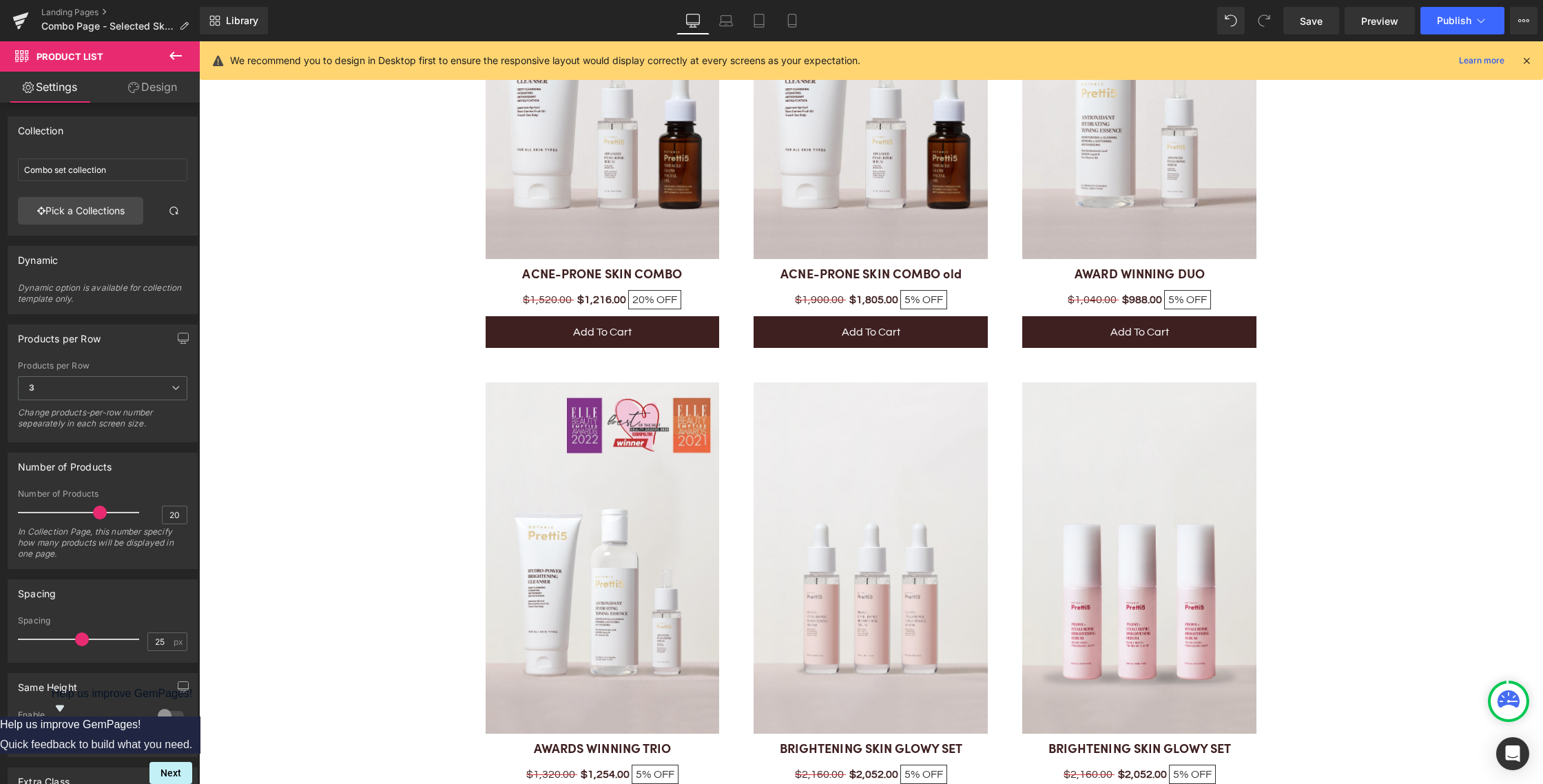
scroll to position [5091, 0]
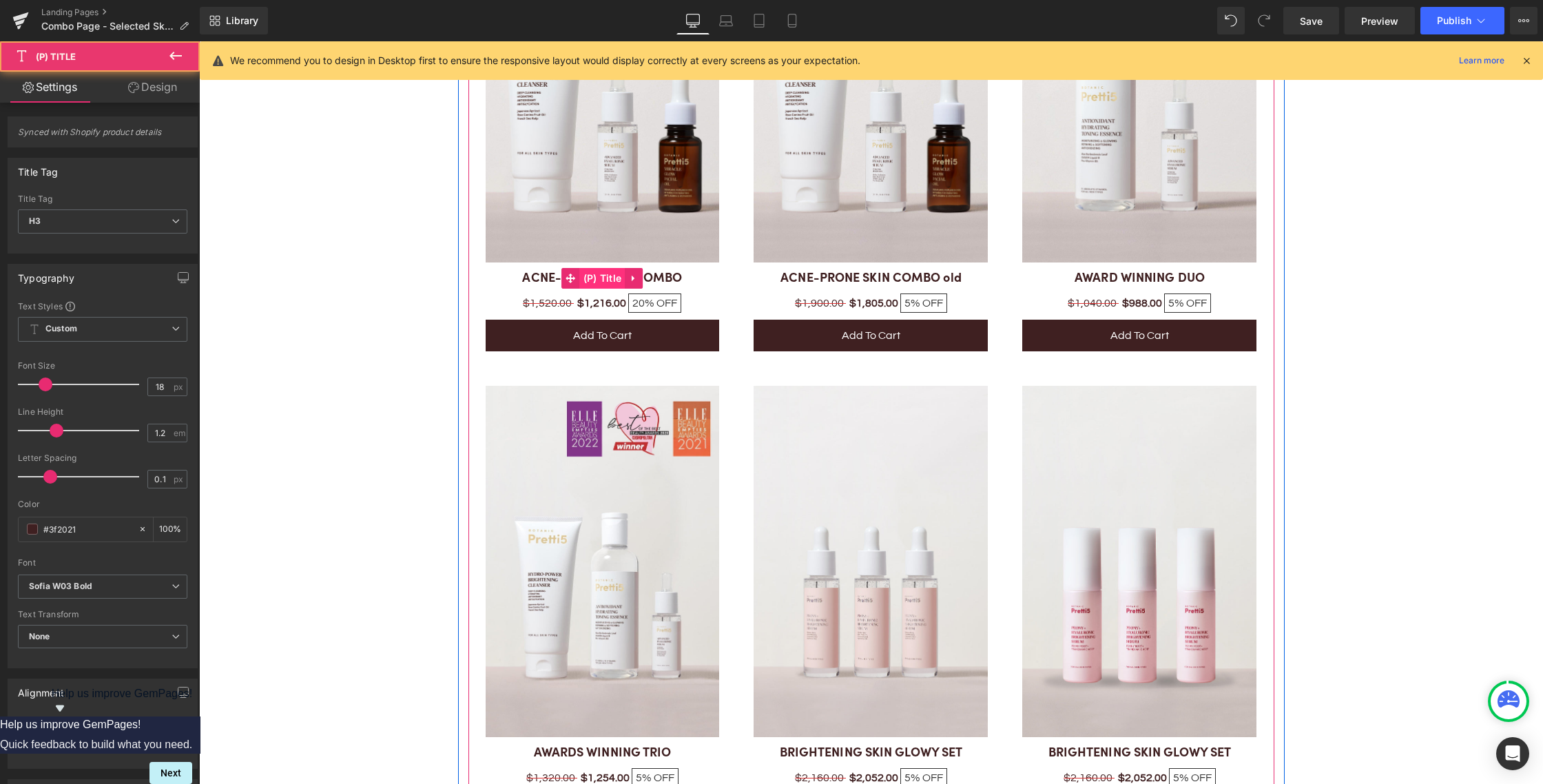
drag, startPoint x: 716, startPoint y: 279, endPoint x: 603, endPoint y: 280, distance: 113.0
click at [603, 280] on div "ACNE-PRONE SKIN COMBO (P) Title" at bounding box center [603, 278] width 234 height 18
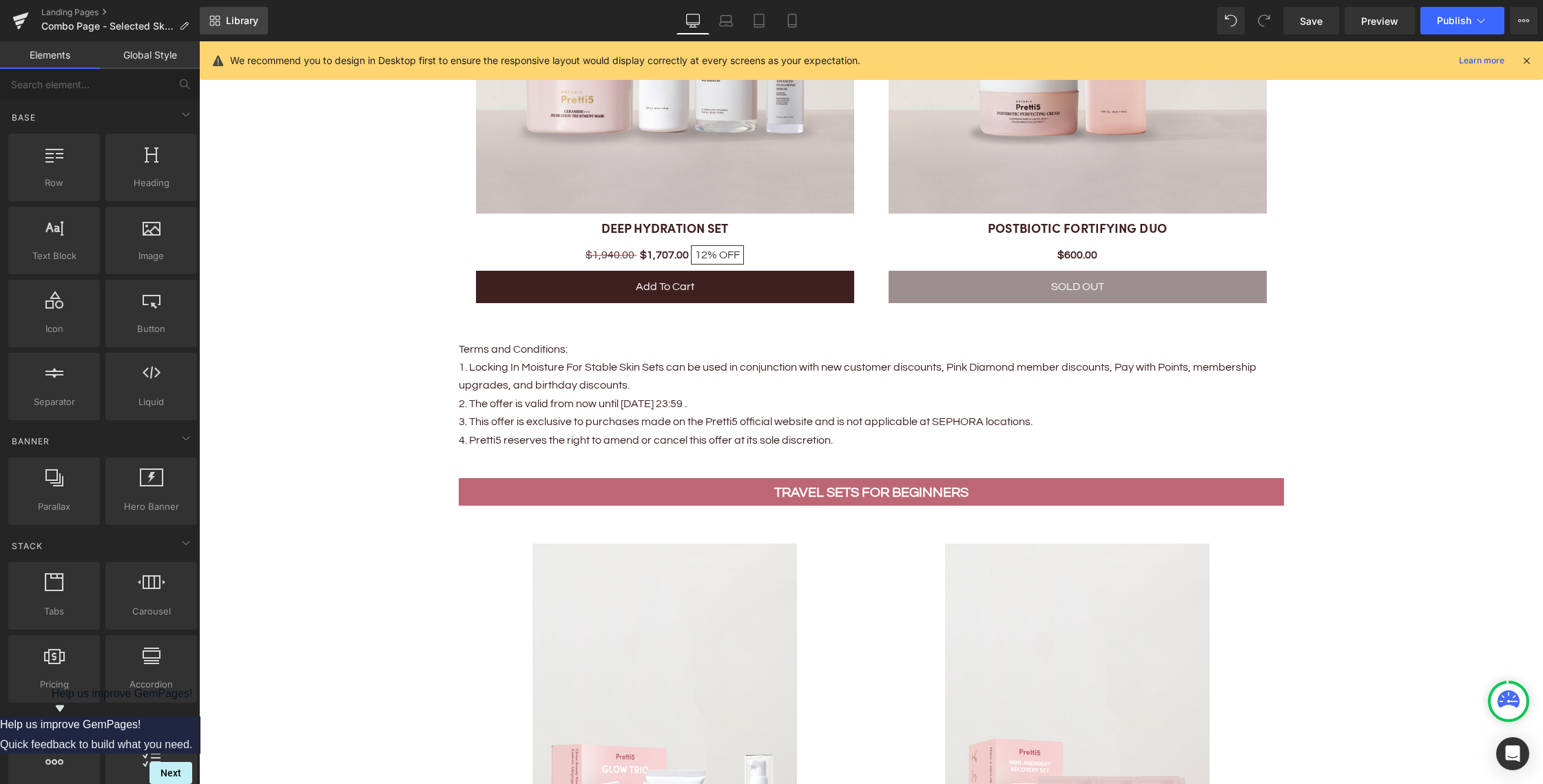
scroll to position [2282, 0]
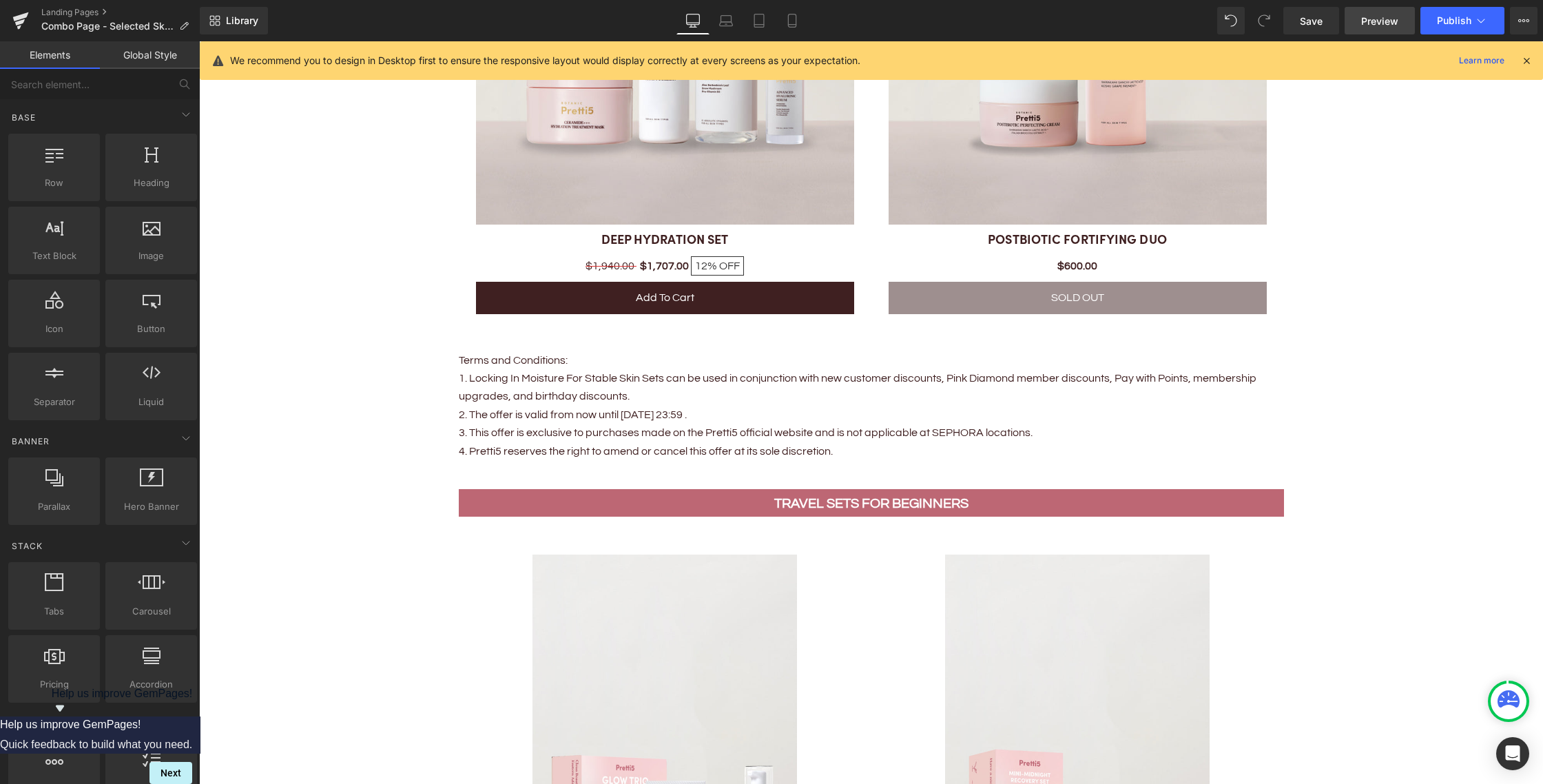
click at [1368, 28] on span "Preview" at bounding box center [1380, 21] width 37 height 15
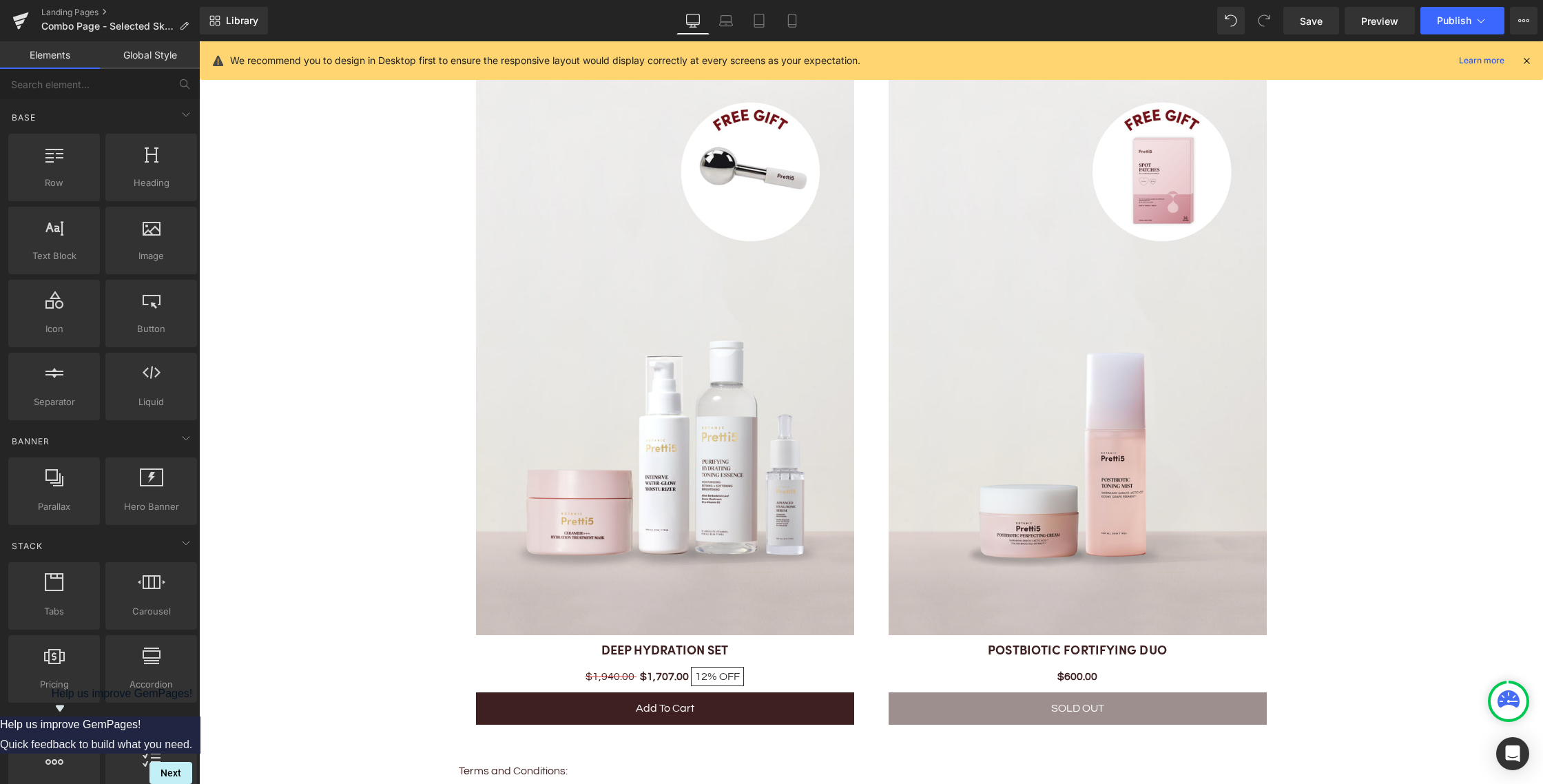
scroll to position [1848, 0]
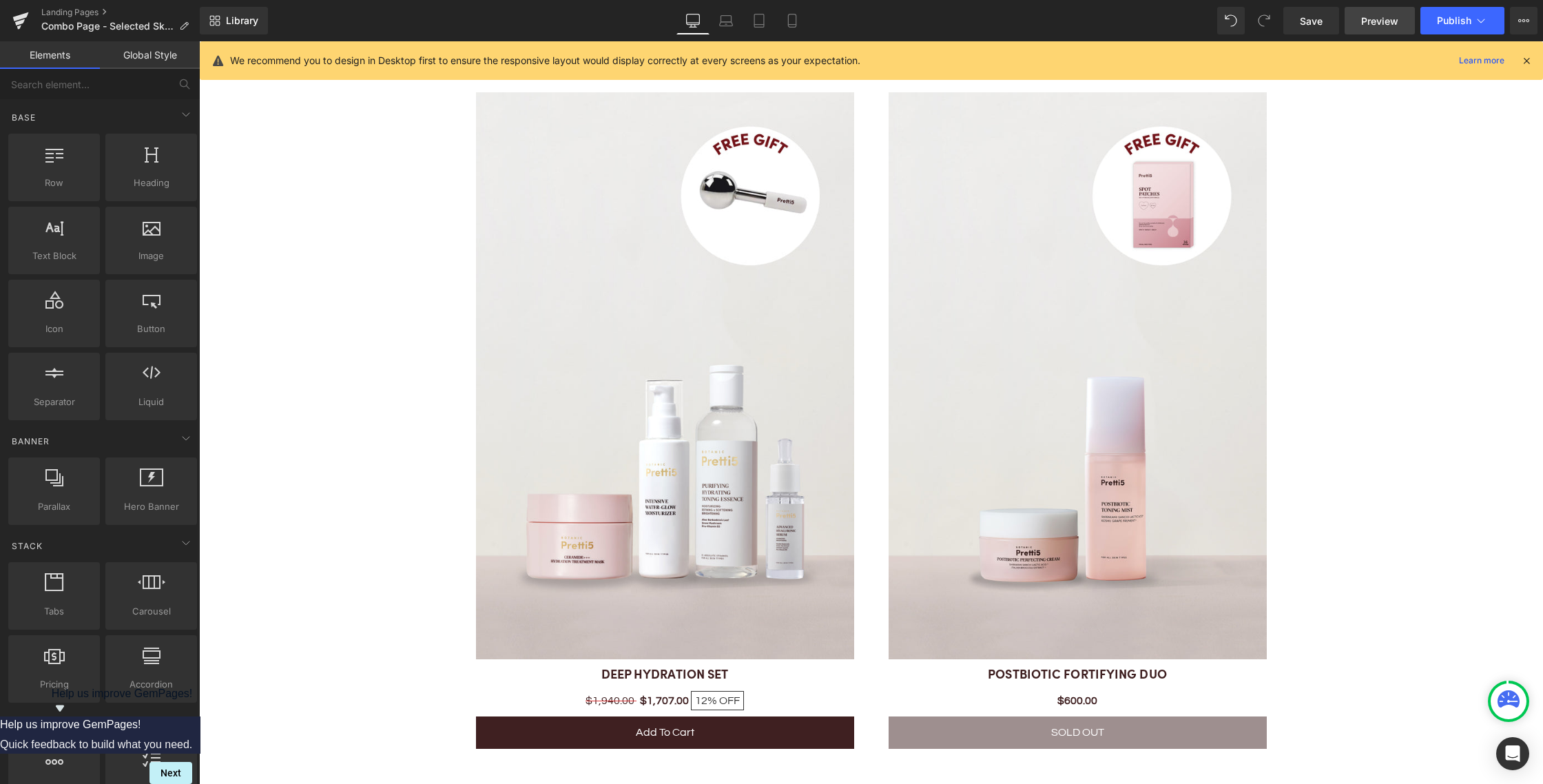
click at [1371, 14] on span "Preview" at bounding box center [1380, 21] width 37 height 15
drag, startPoint x: 278, startPoint y: 287, endPoint x: 699, endPoint y: 224, distance: 425.7
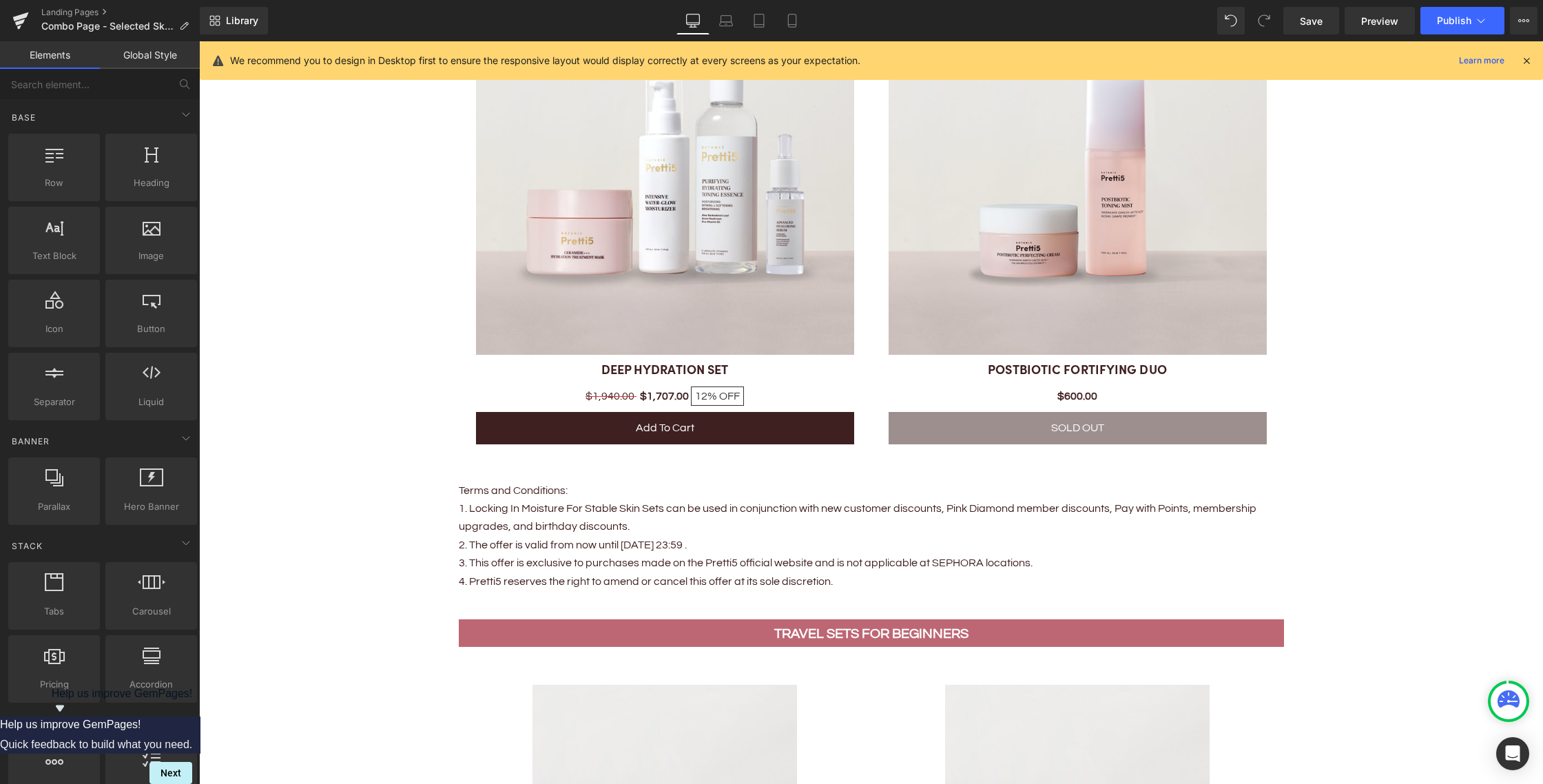
scroll to position [2138, 0]
